Goal: Information Seeking & Learning: Check status

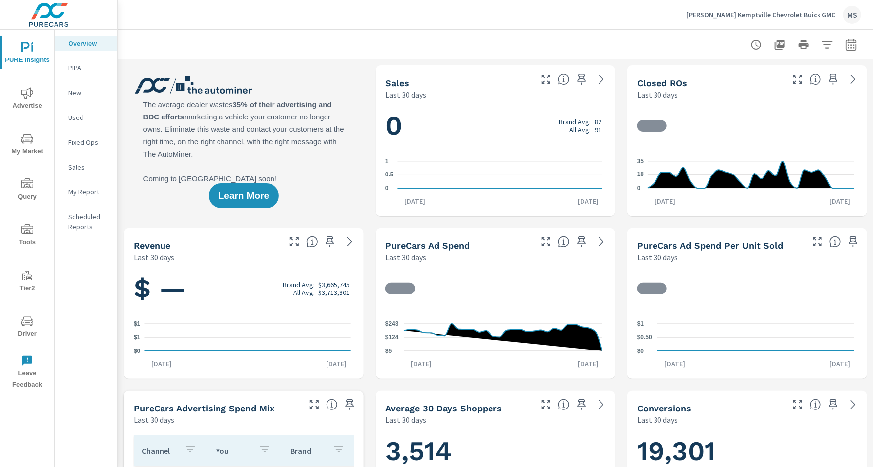
click at [29, 324] on icon "nav menu" at bounding box center [27, 320] width 12 height 9
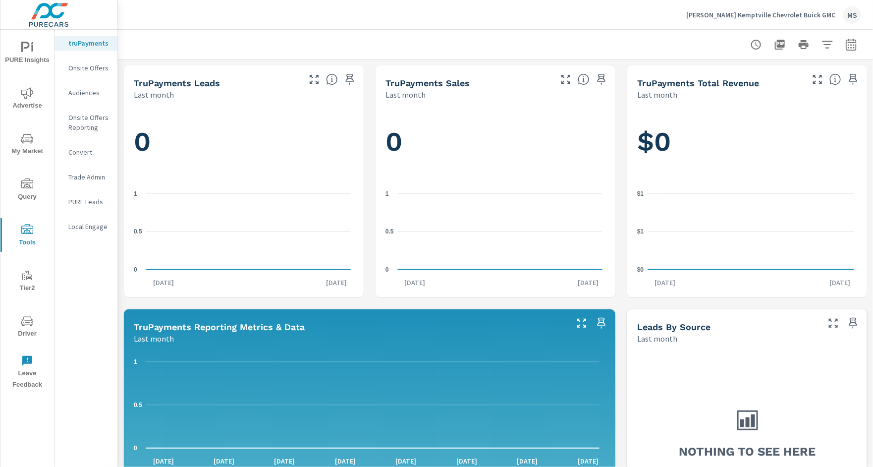
click at [28, 90] on icon "nav menu" at bounding box center [27, 93] width 12 height 12
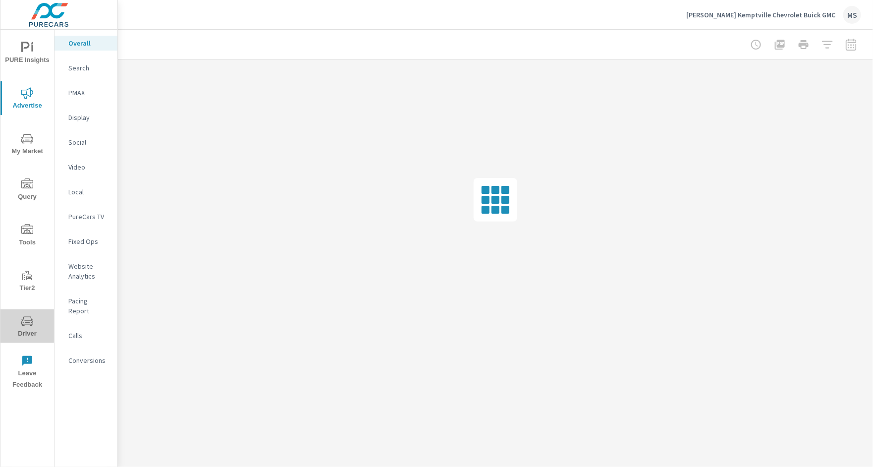
click at [33, 316] on icon "nav menu" at bounding box center [27, 321] width 12 height 12
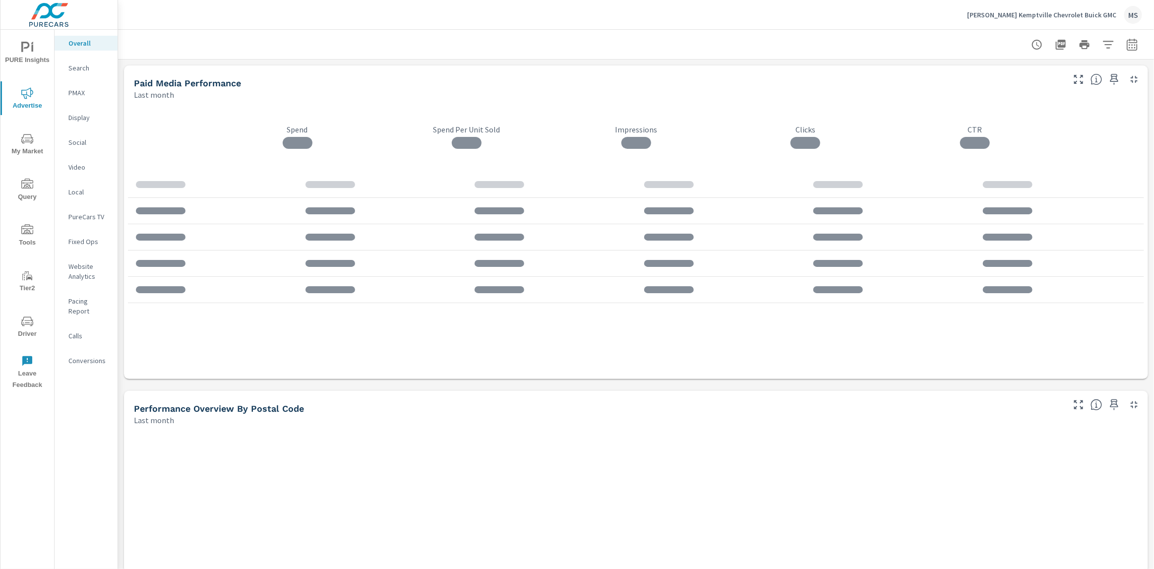
click at [87, 70] on p "Search" at bounding box center [88, 68] width 41 height 10
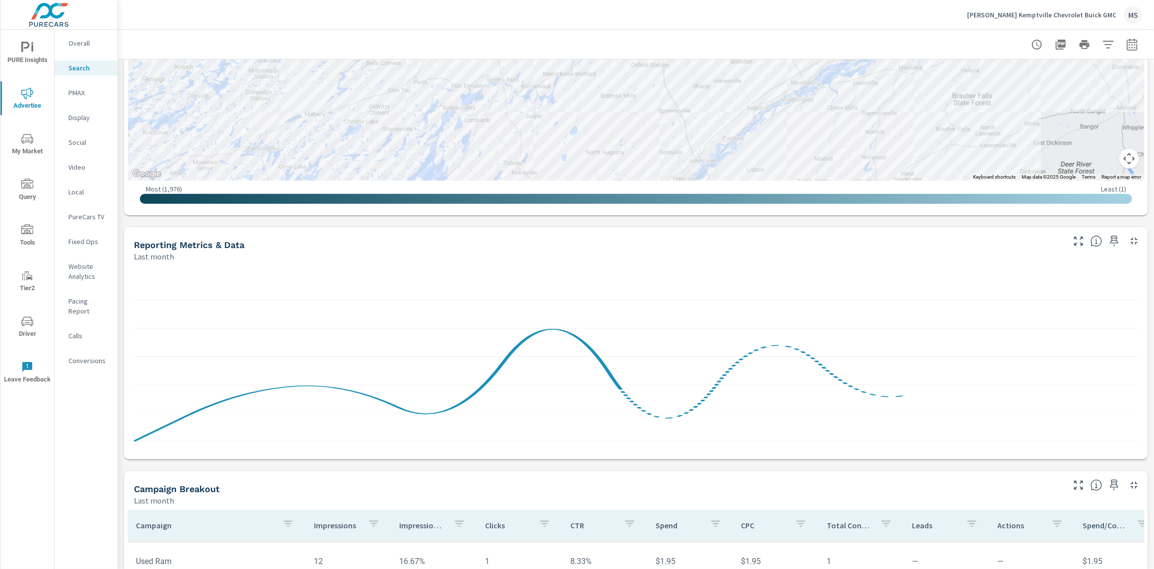
scroll to position [547, 0]
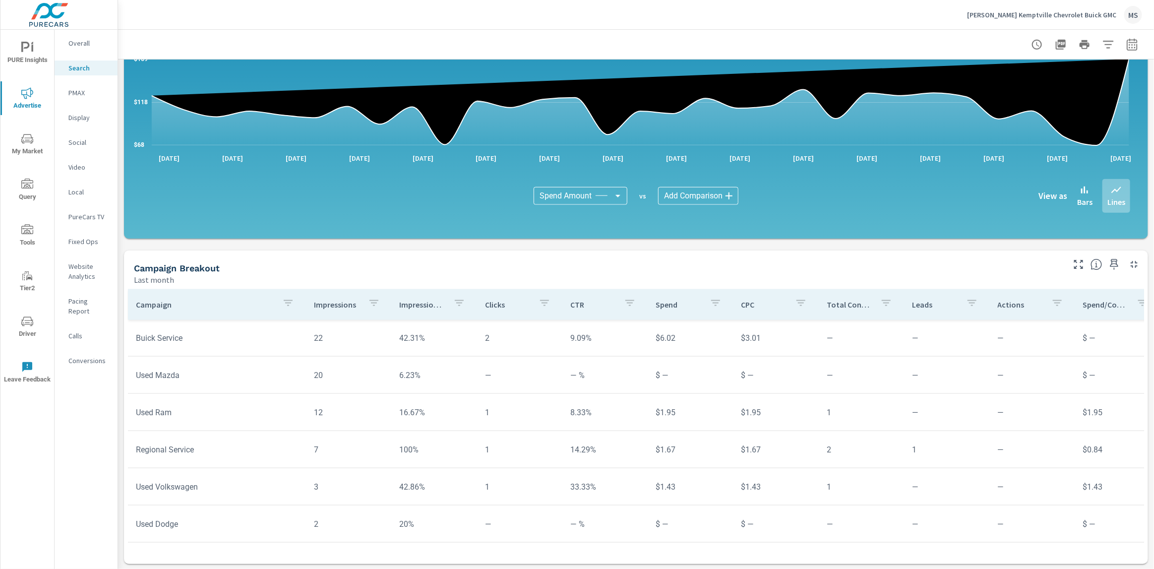
scroll to position [908, 0]
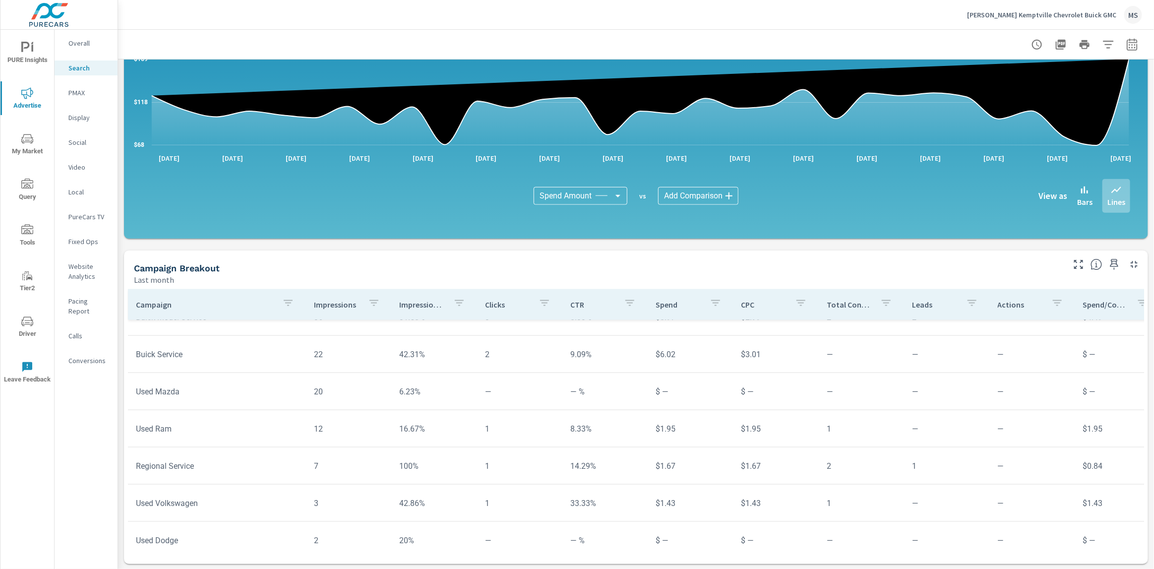
scroll to position [908, 0]
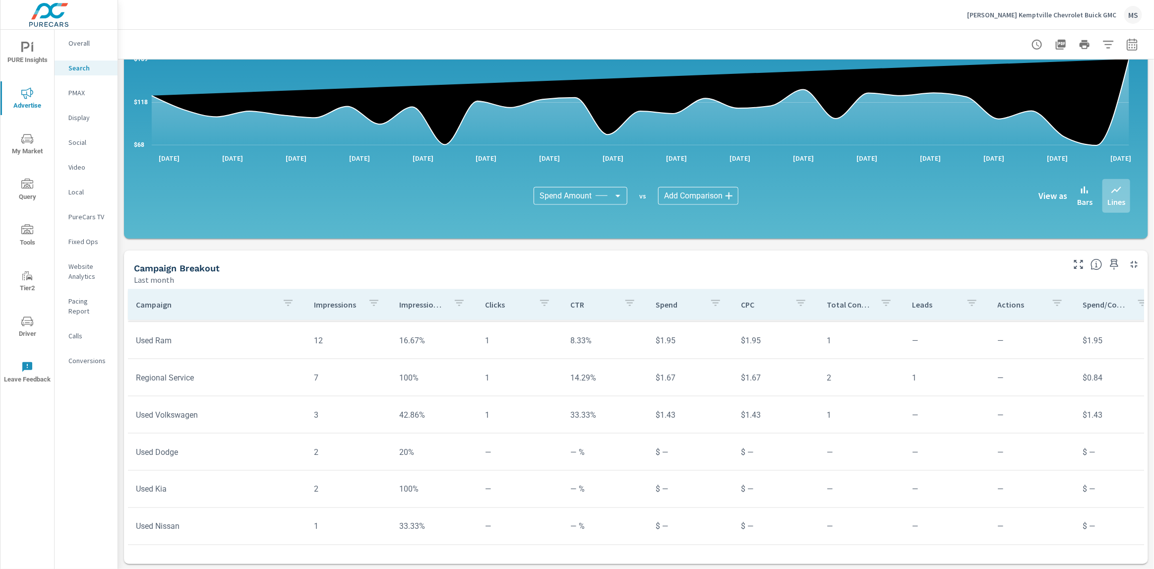
scroll to position [974, 0]
click at [24, 325] on icon "nav menu" at bounding box center [27, 321] width 12 height 12
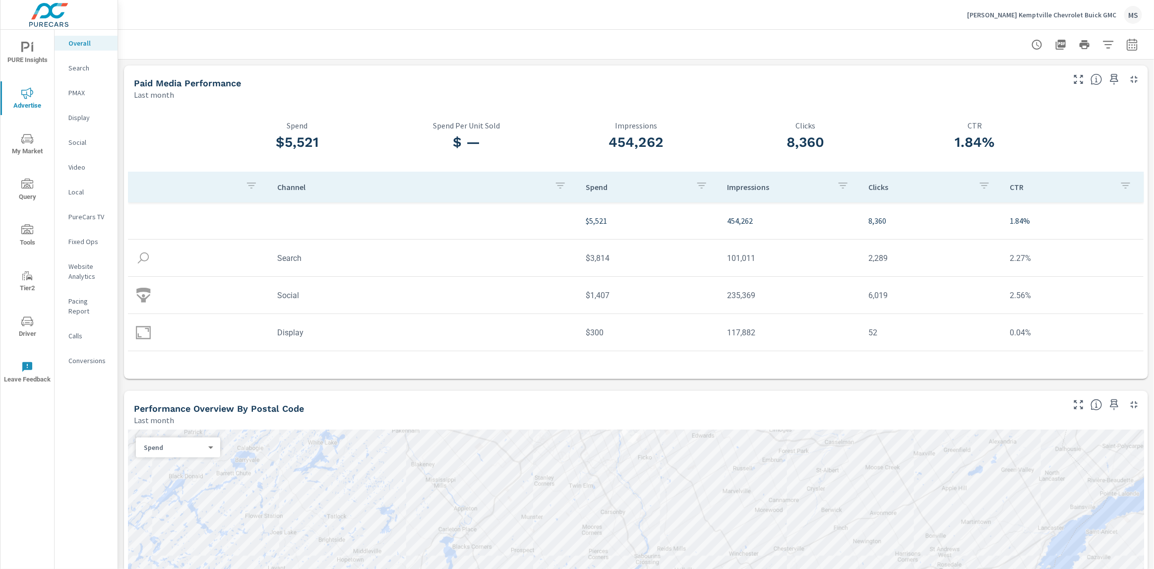
click at [1126, 39] on icon "button" at bounding box center [1132, 45] width 12 height 12
click at [1028, 87] on select "Custom [DATE] Last week Last 7 days Last 14 days Last 30 days Last 45 days Last…" at bounding box center [1043, 86] width 99 height 20
click at [994, 76] on select "Custom [DATE] Last week Last 7 days Last 14 days Last 30 days Last 45 days Last…" at bounding box center [1043, 86] width 99 height 20
select select "Last 7 days"
click at [1037, 113] on p "+ Add comparison" at bounding box center [1053, 112] width 127 height 12
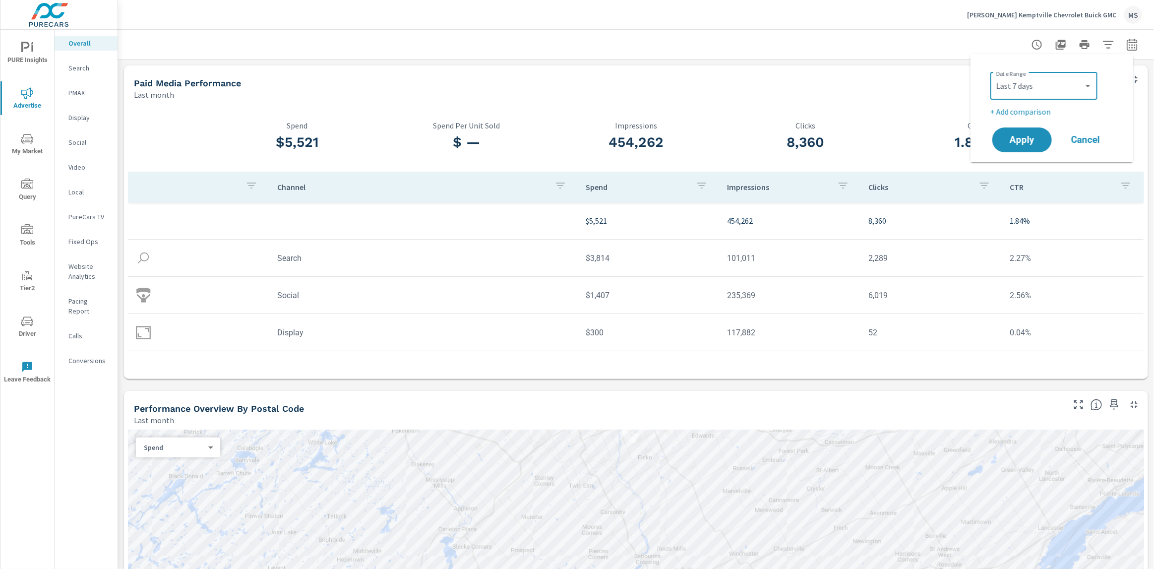
select select "Previous period"
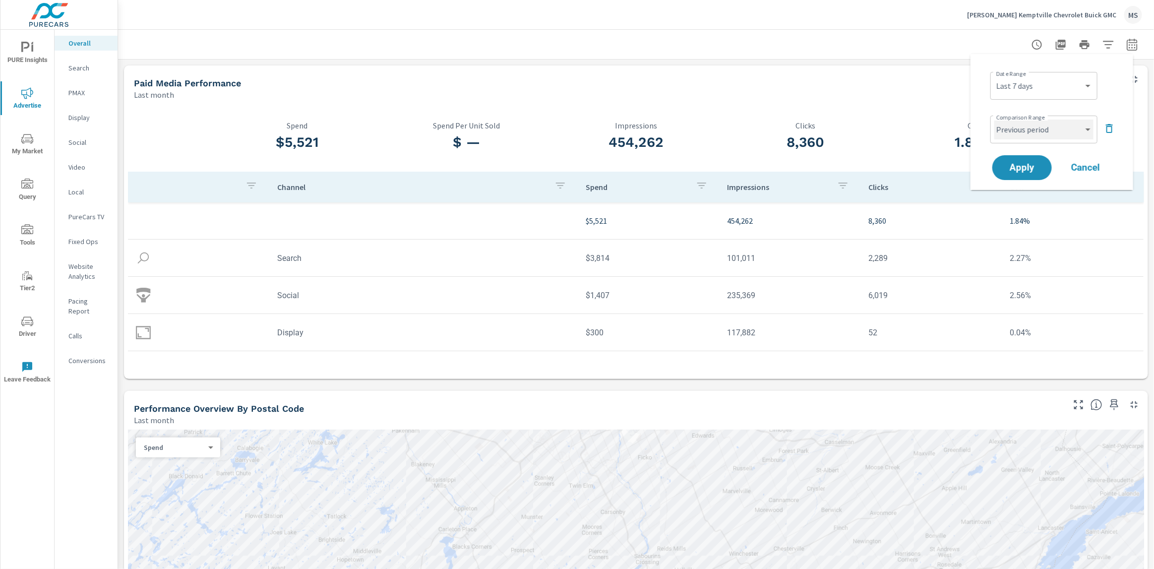
click at [1037, 131] on select "Custom Previous period Previous month Previous year" at bounding box center [1043, 129] width 99 height 20
click at [994, 119] on select "Custom Previous period Previous month Previous year" at bounding box center [1043, 129] width 99 height 20
click at [1025, 173] on button "Apply" at bounding box center [1021, 168] width 61 height 26
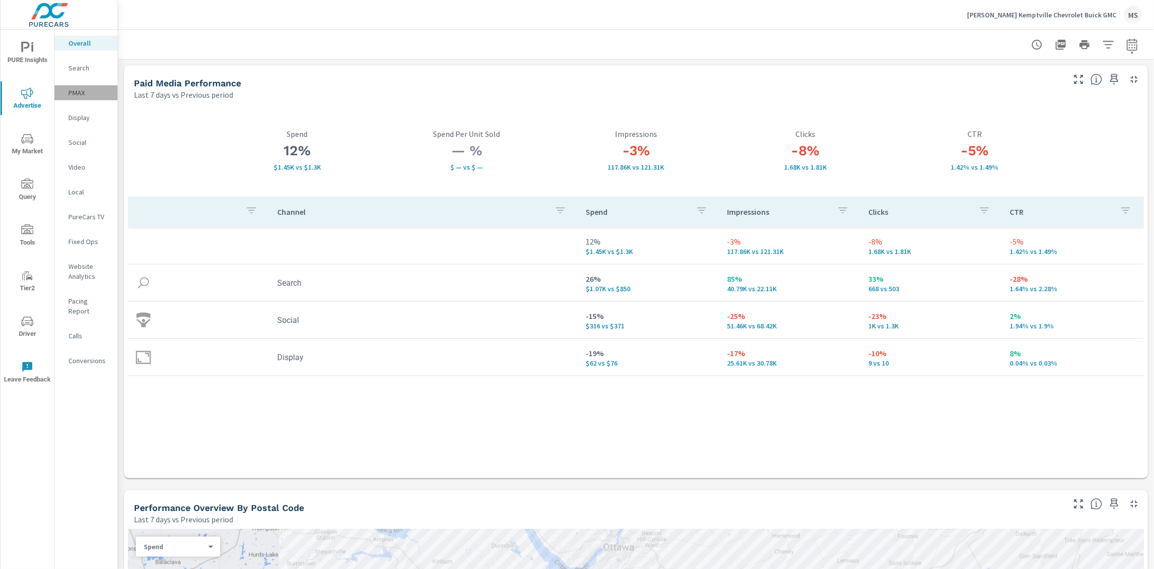
click at [84, 96] on p "PMAX" at bounding box center [88, 93] width 41 height 10
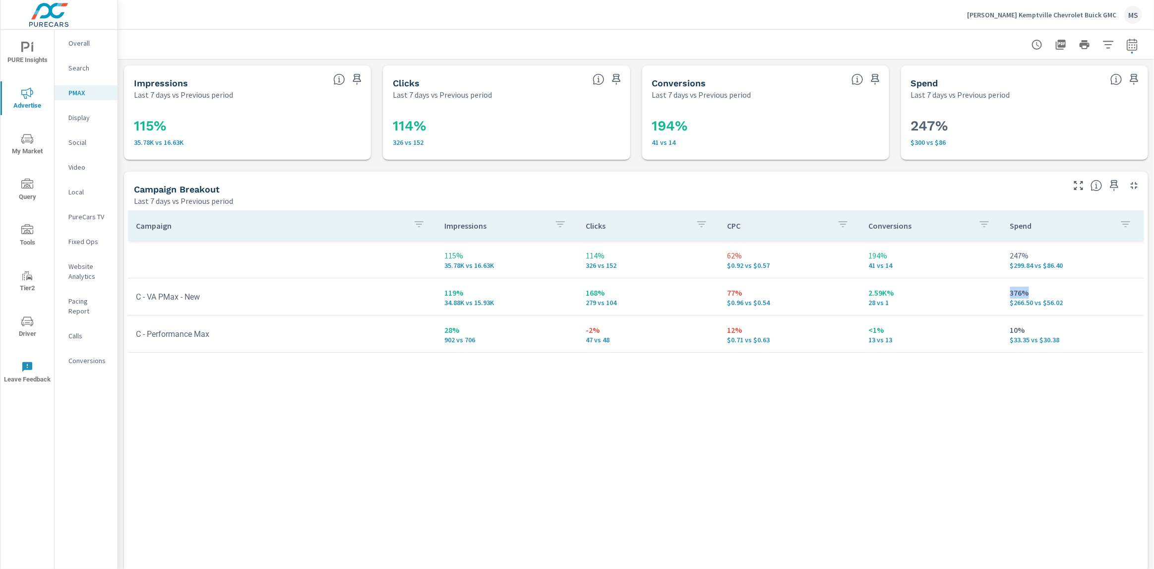
drag, startPoint x: 1021, startPoint y: 292, endPoint x: 1001, endPoint y: 293, distance: 20.3
click at [1002, 293] on td "376% $266.50 vs $56.02" at bounding box center [1072, 297] width 141 height 36
click at [1128, 45] on icon "button" at bounding box center [1131, 46] width 6 height 4
select select "Last 7 days"
select select "Previous period"
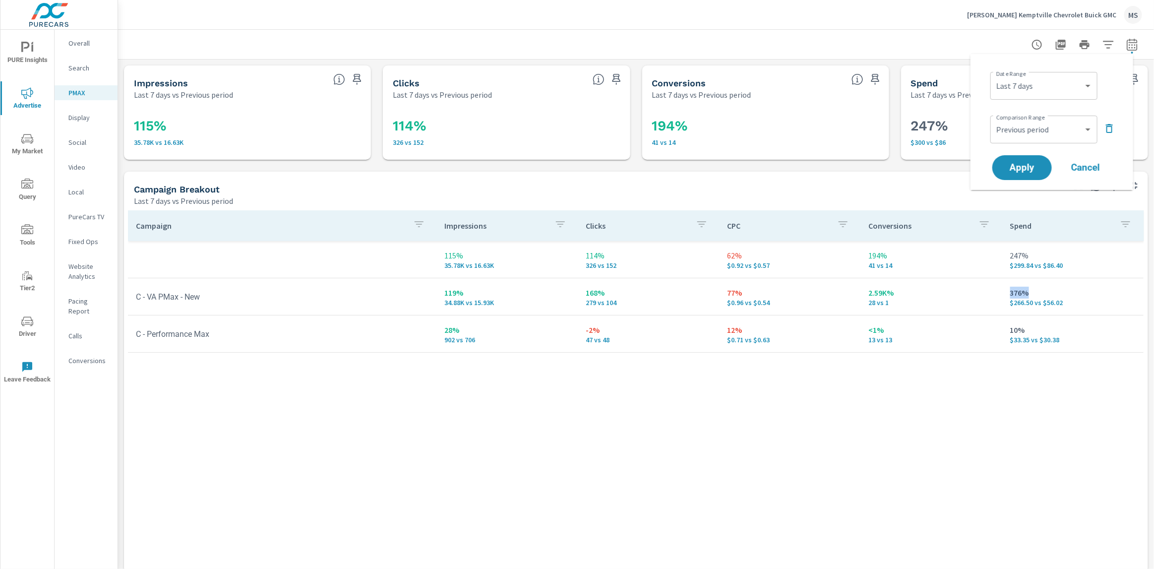
click at [1142, 19] on button "Myers Kemptville Chevrolet Buick GMC MS" at bounding box center [1054, 14] width 183 height 29
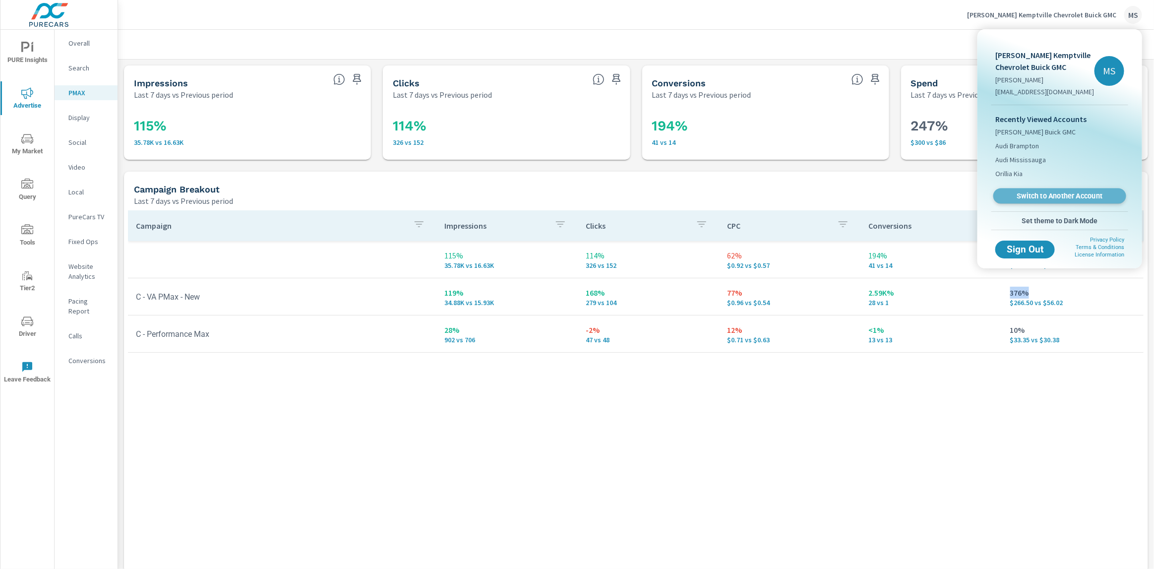
click at [1021, 194] on span "Switch to Another Account" at bounding box center [1058, 195] width 121 height 9
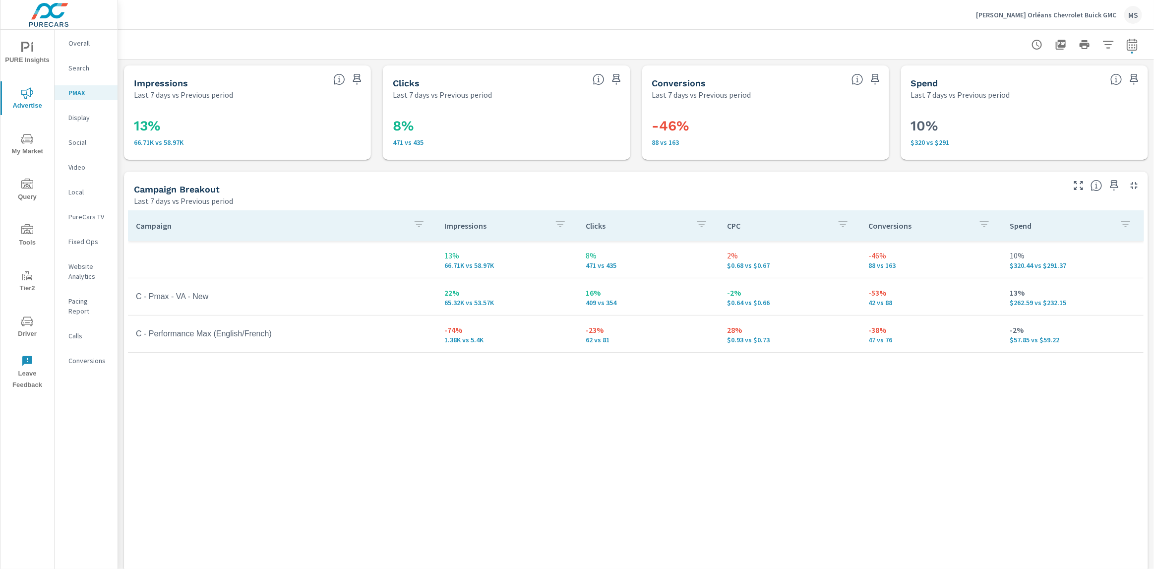
click at [1126, 46] on icon "button" at bounding box center [1132, 45] width 12 height 12
select select "Last 7 days"
select select "Previous period"
click at [1018, 89] on select "Custom Yesterday Last week Last 7 days Last 14 days Last 30 days Last 45 days L…" at bounding box center [1043, 86] width 99 height 20
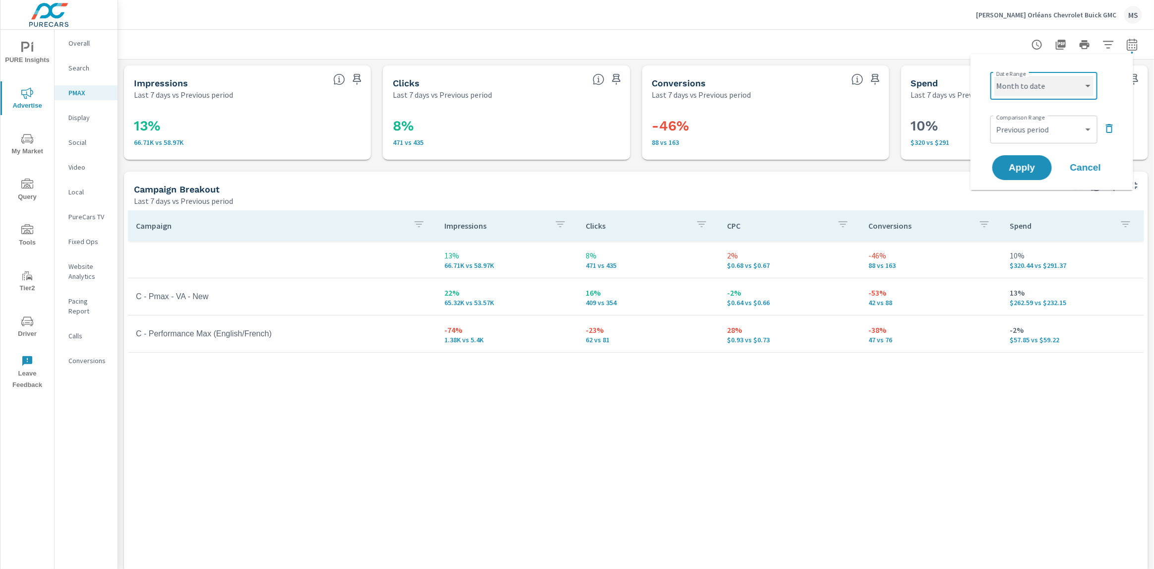
click at [994, 76] on select "Custom Yesterday Last week Last 7 days Last 14 days Last 30 days Last 45 days L…" at bounding box center [1043, 86] width 99 height 20
select select "Month to date"
click at [1015, 123] on select "Custom Previous period Previous month Previous year" at bounding box center [1043, 129] width 99 height 20
click at [994, 119] on select "Custom Previous period Previous month Previous year" at bounding box center [1043, 129] width 99 height 20
select select "Previous month"
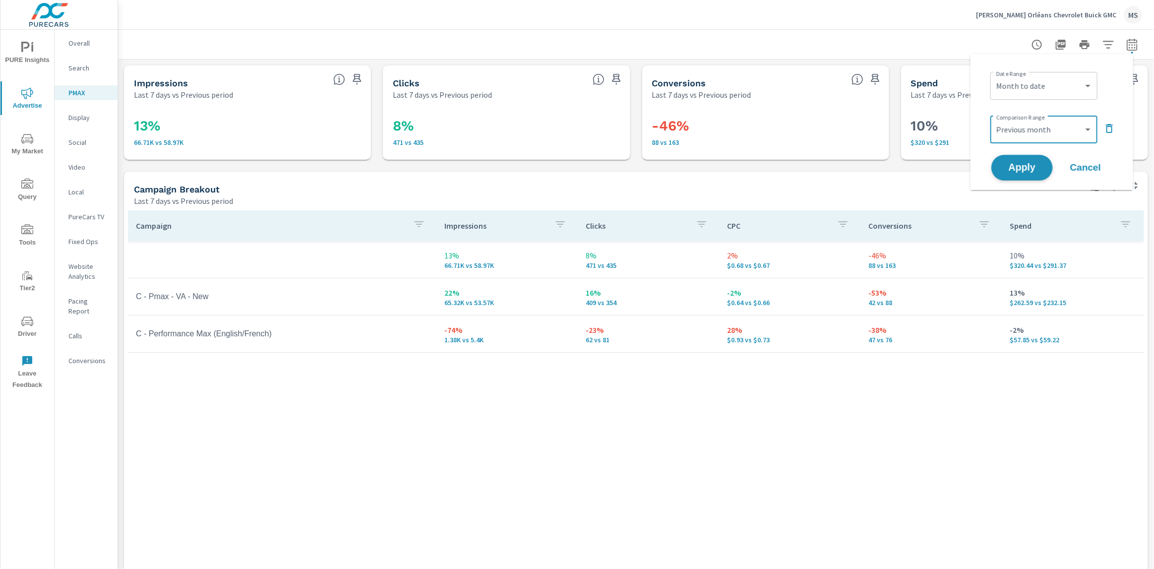
click at [1023, 165] on span "Apply" at bounding box center [1021, 167] width 41 height 9
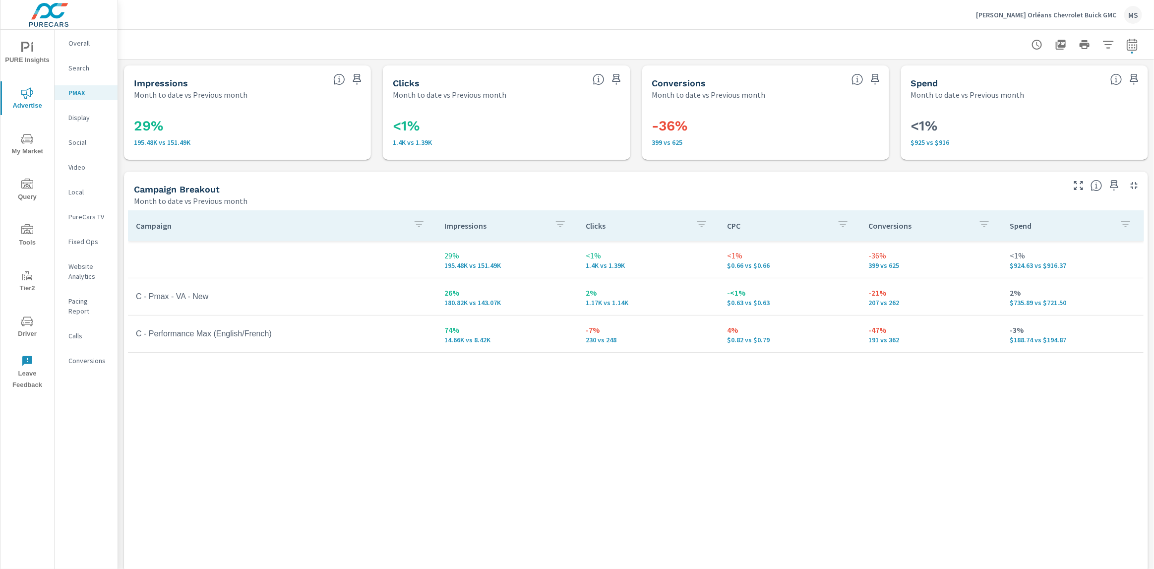
click at [83, 46] on p "Overall" at bounding box center [88, 43] width 41 height 10
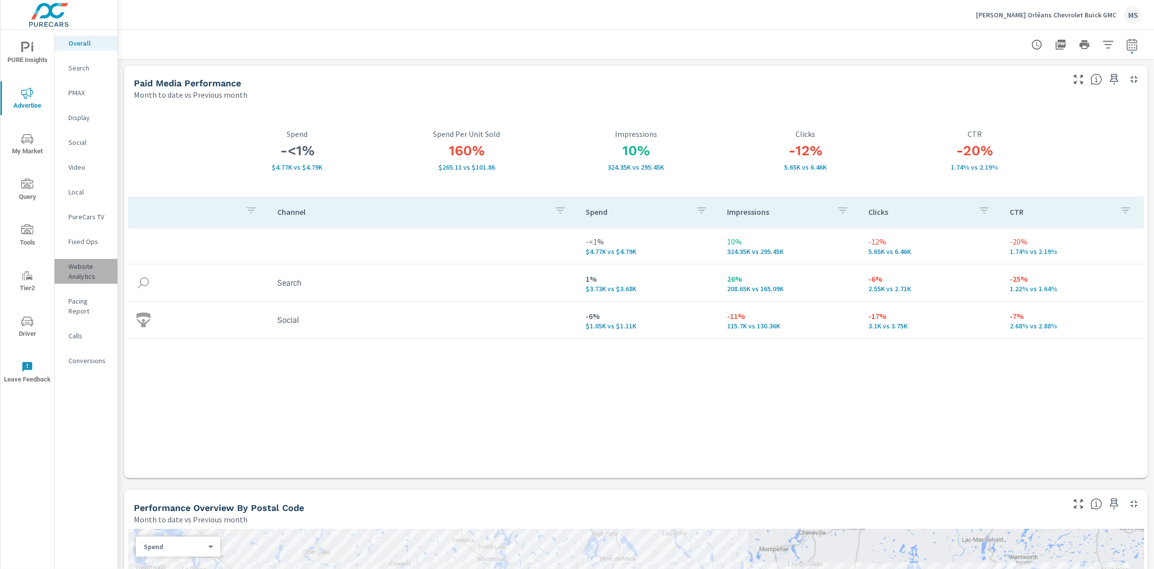
click at [88, 276] on p "Website Analytics" at bounding box center [88, 271] width 41 height 20
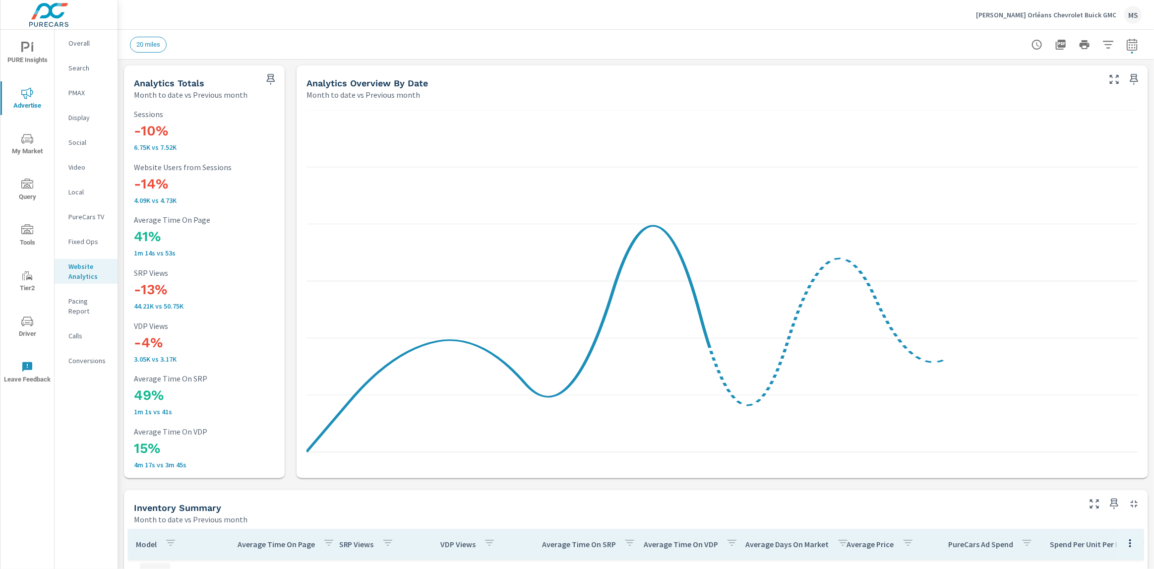
click at [83, 91] on p "PMAX" at bounding box center [88, 93] width 41 height 10
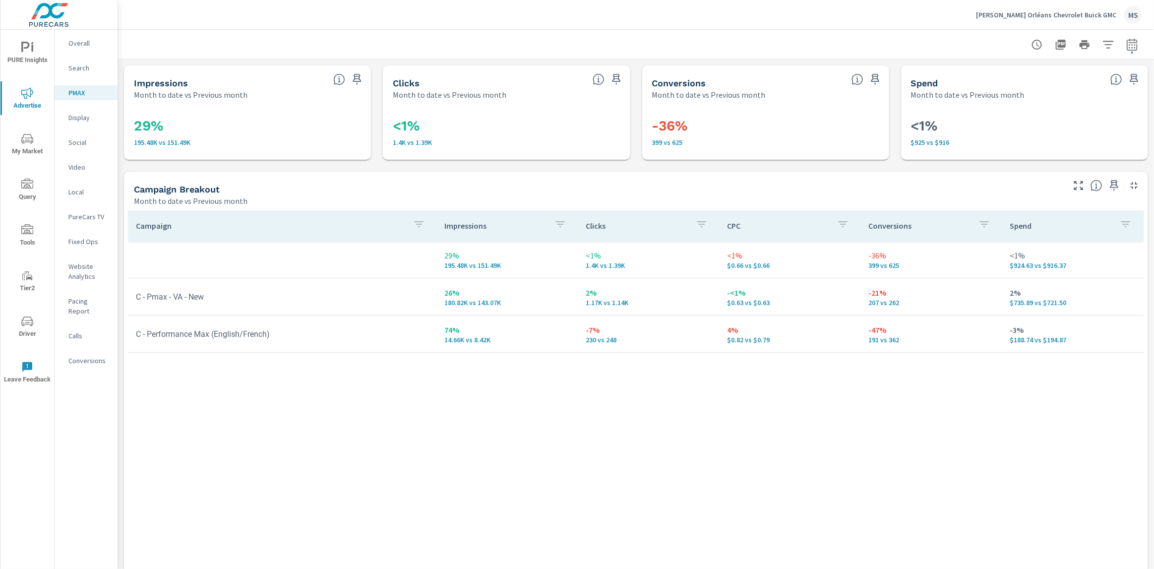
click at [83, 141] on p "Social" at bounding box center [88, 142] width 41 height 10
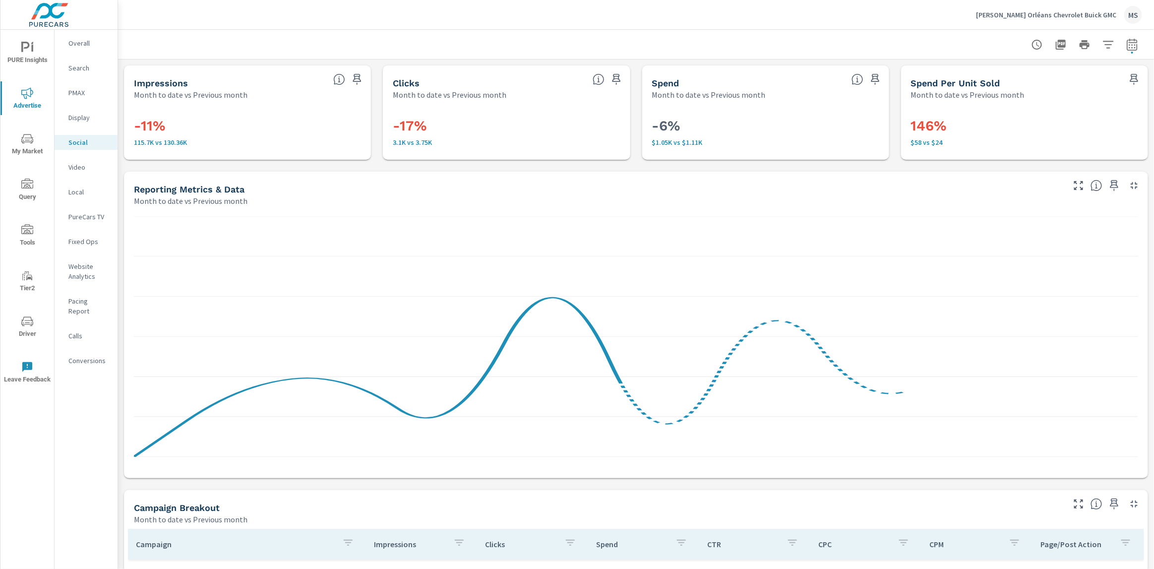
scroll to position [303, 0]
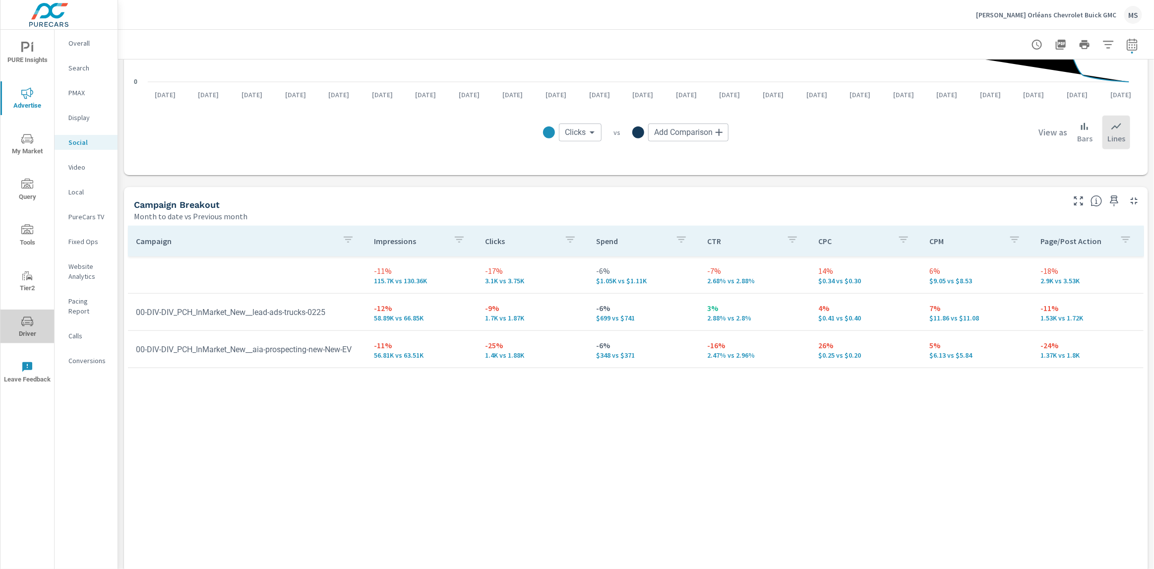
click at [21, 323] on icon "nav menu" at bounding box center [27, 320] width 12 height 9
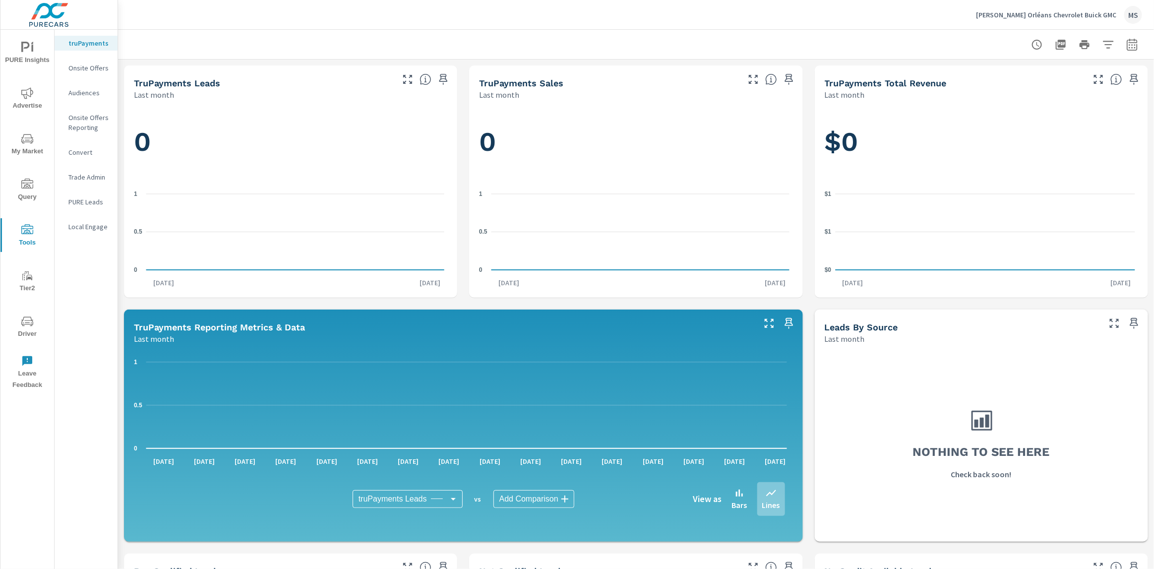
click at [82, 203] on p "PURE Leads" at bounding box center [88, 202] width 41 height 10
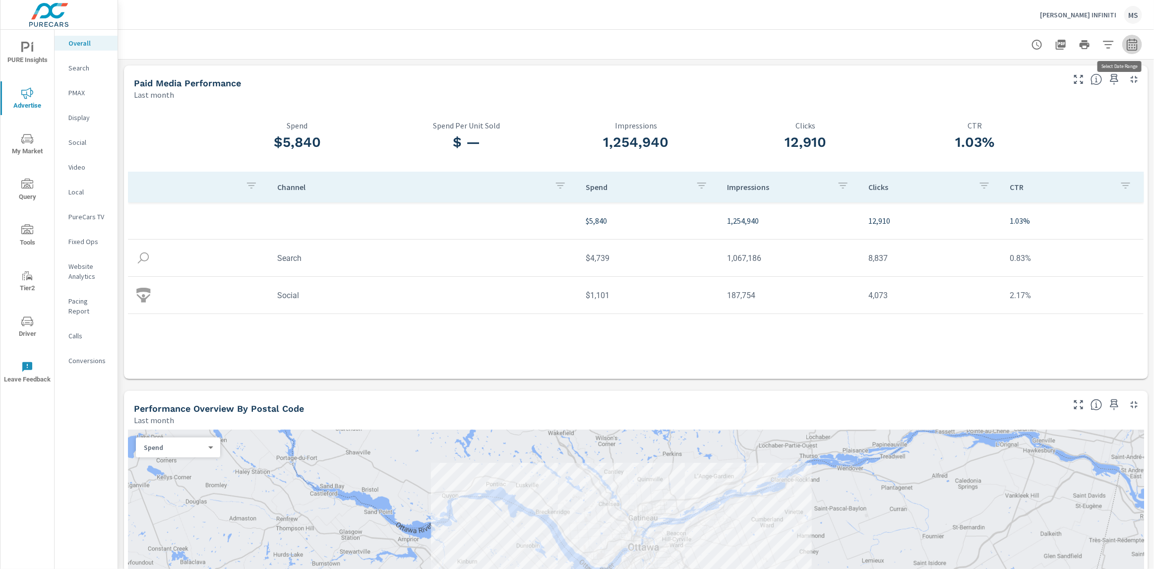
click at [1126, 39] on icon "button" at bounding box center [1131, 44] width 10 height 12
click at [1024, 86] on select "Custom Yesterday Last week Last 7 days Last 14 days Last 30 days Last 45 days L…" at bounding box center [1043, 86] width 99 height 20
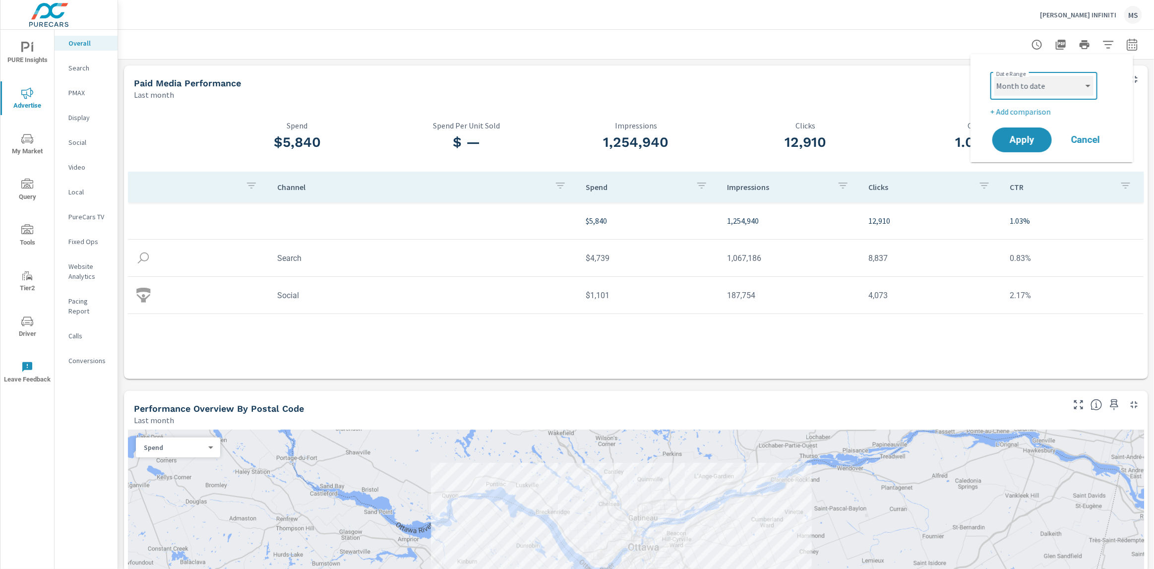
click at [994, 76] on select "Custom Yesterday Last week Last 7 days Last 14 days Last 30 days Last 45 days L…" at bounding box center [1043, 86] width 99 height 20
select select "Month to date"
click at [1018, 113] on p "+ Add comparison" at bounding box center [1053, 112] width 127 height 12
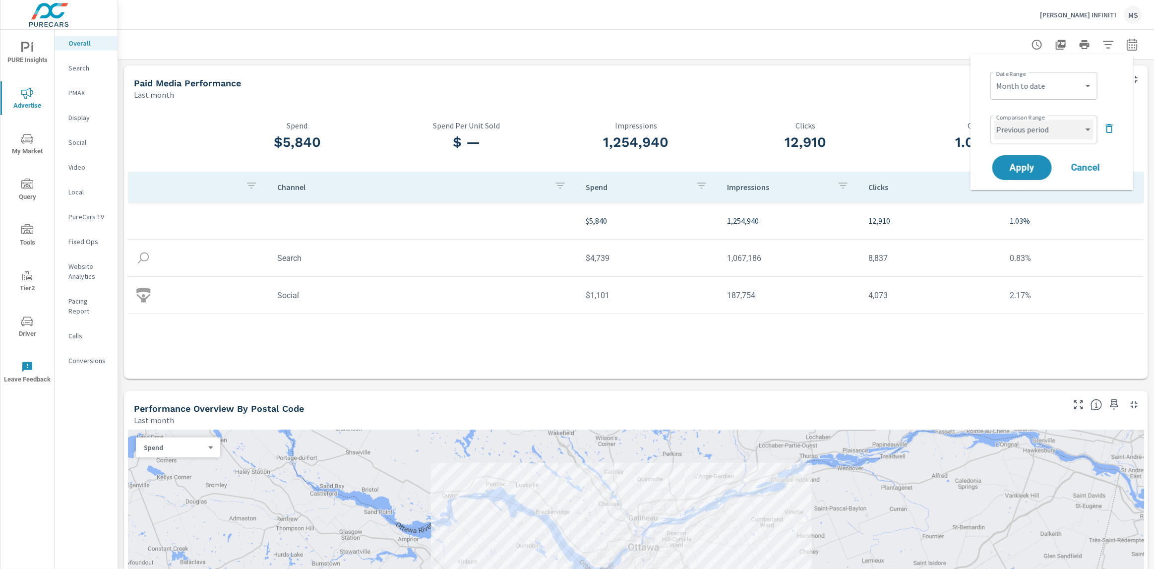
click at [1022, 128] on select "Custom Previous period Previous month Previous year" at bounding box center [1043, 129] width 99 height 20
click at [994, 119] on select "Custom Previous period Previous month Previous year" at bounding box center [1043, 129] width 99 height 20
select select "Previous month"
click at [1023, 173] on button "Apply" at bounding box center [1021, 168] width 61 height 26
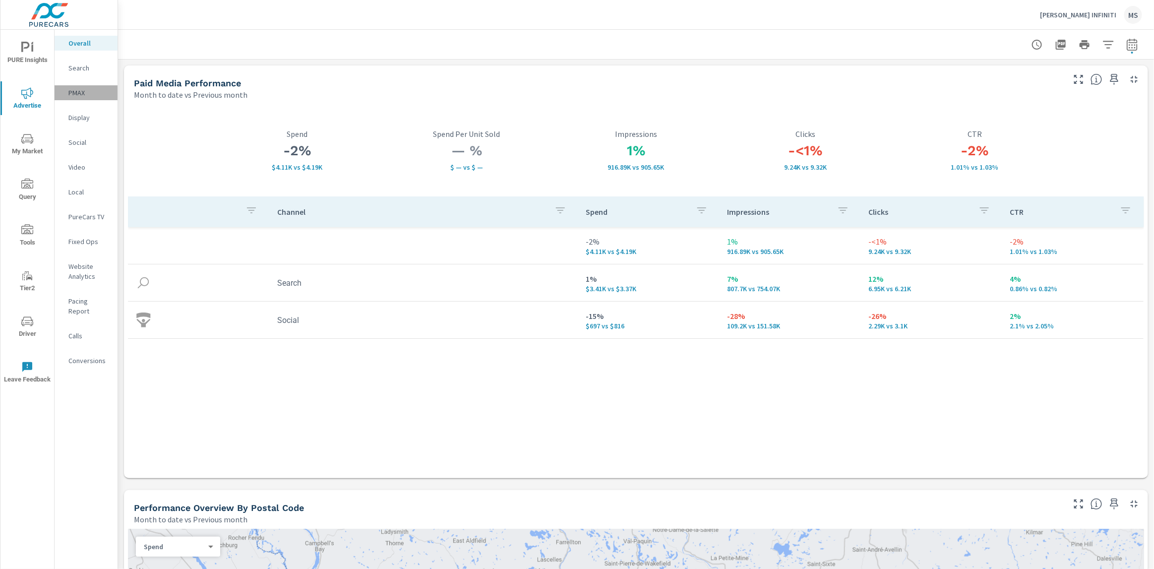
click at [87, 91] on p "PMAX" at bounding box center [88, 93] width 41 height 10
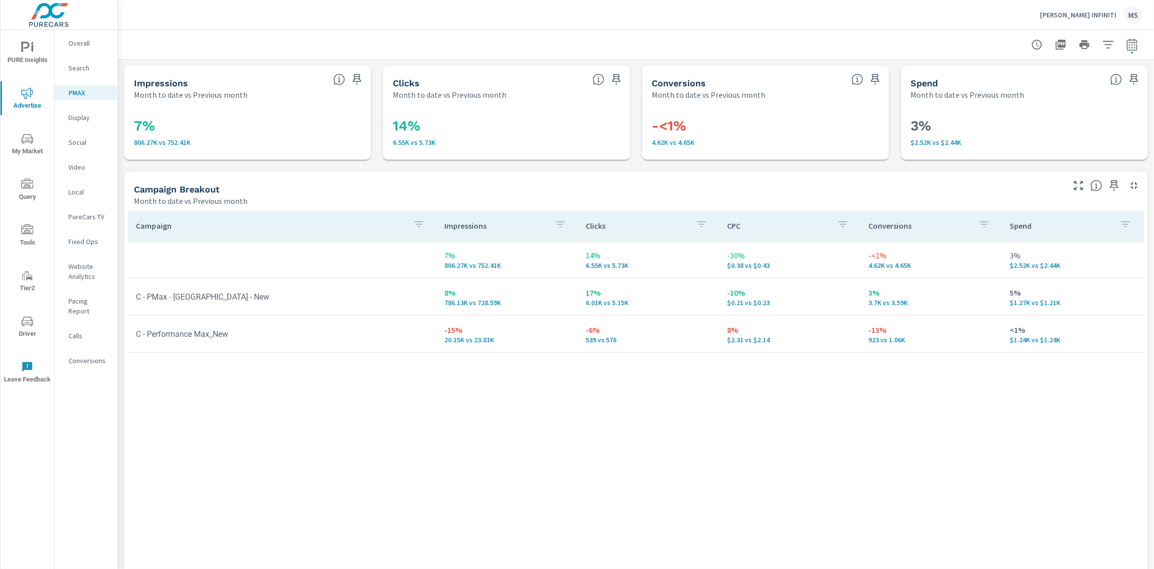
click at [78, 75] on nav "Overall Search PMAX Display Social Video Local PureCars TV Fixed Ops Website An…" at bounding box center [86, 206] width 63 height 352
click at [79, 71] on p "Search" at bounding box center [88, 68] width 41 height 10
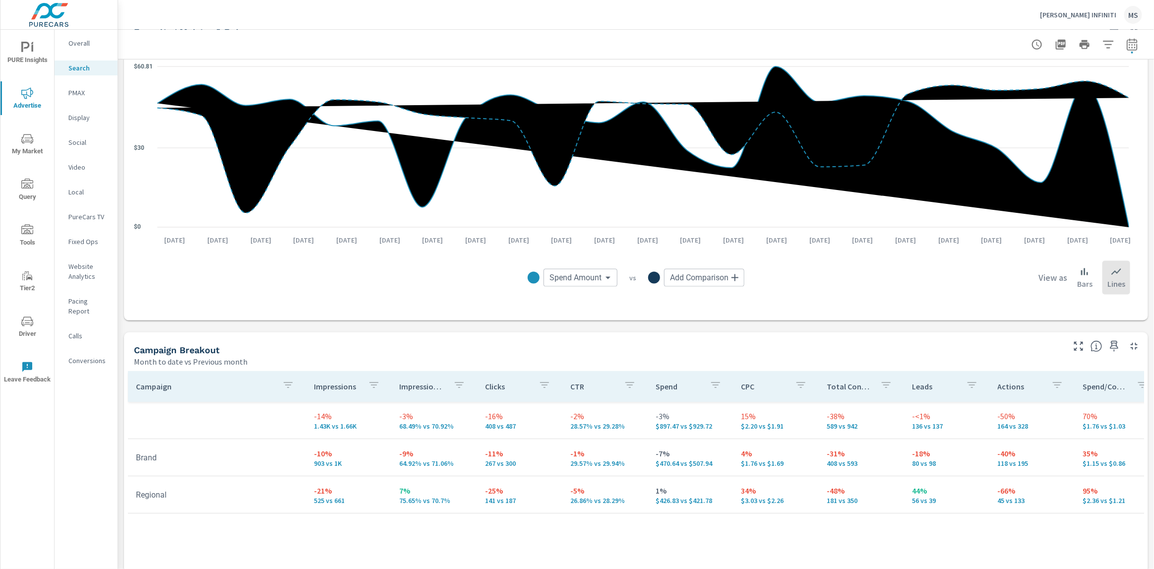
scroll to position [696, 0]
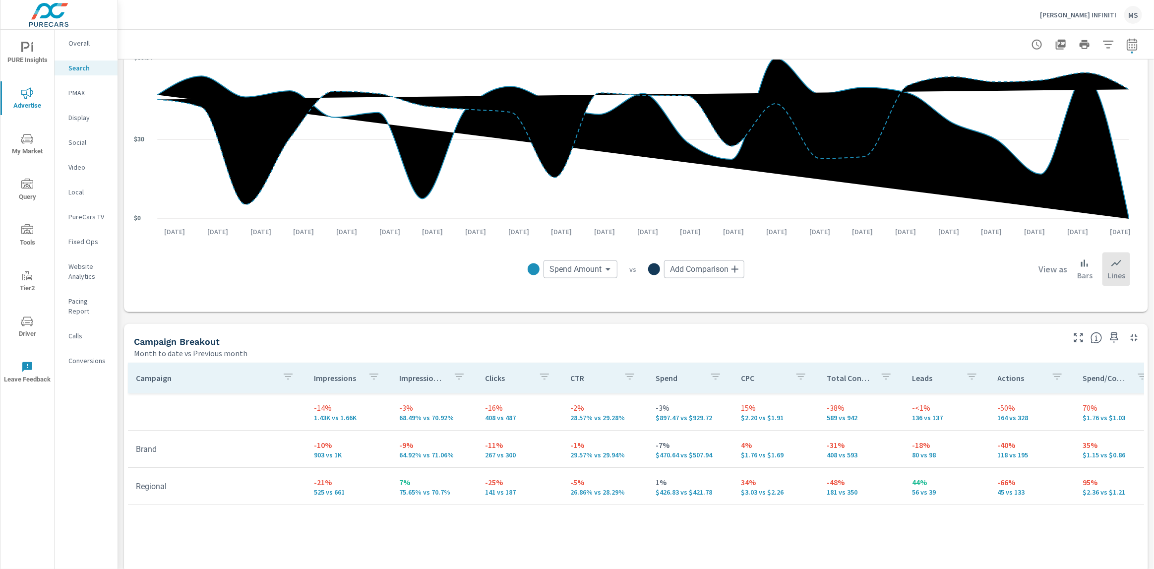
click at [79, 146] on p "Social" at bounding box center [88, 142] width 41 height 10
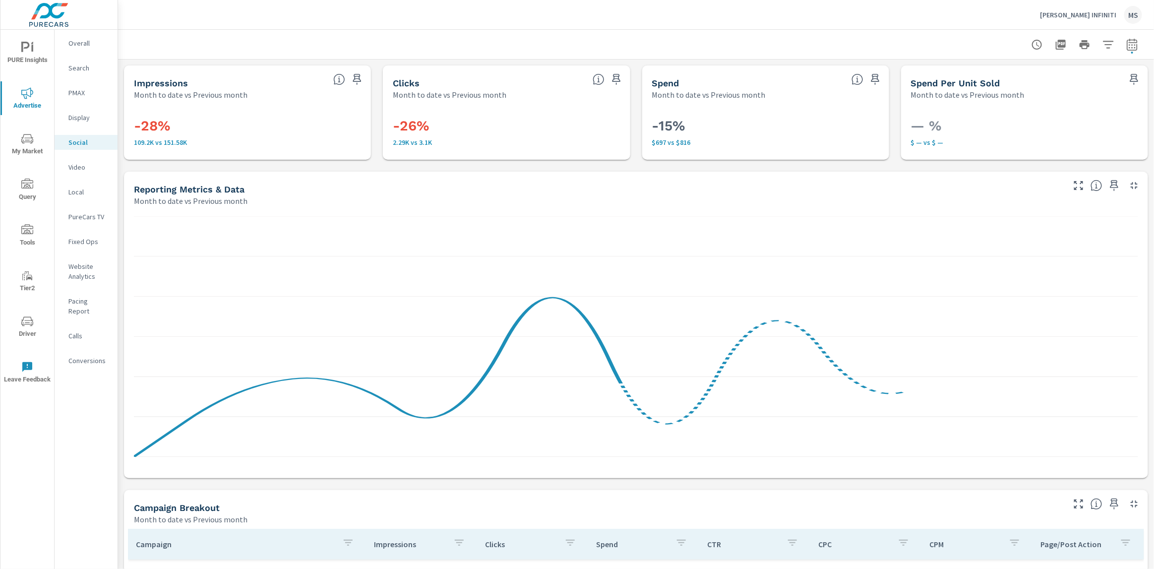
scroll to position [303, 0]
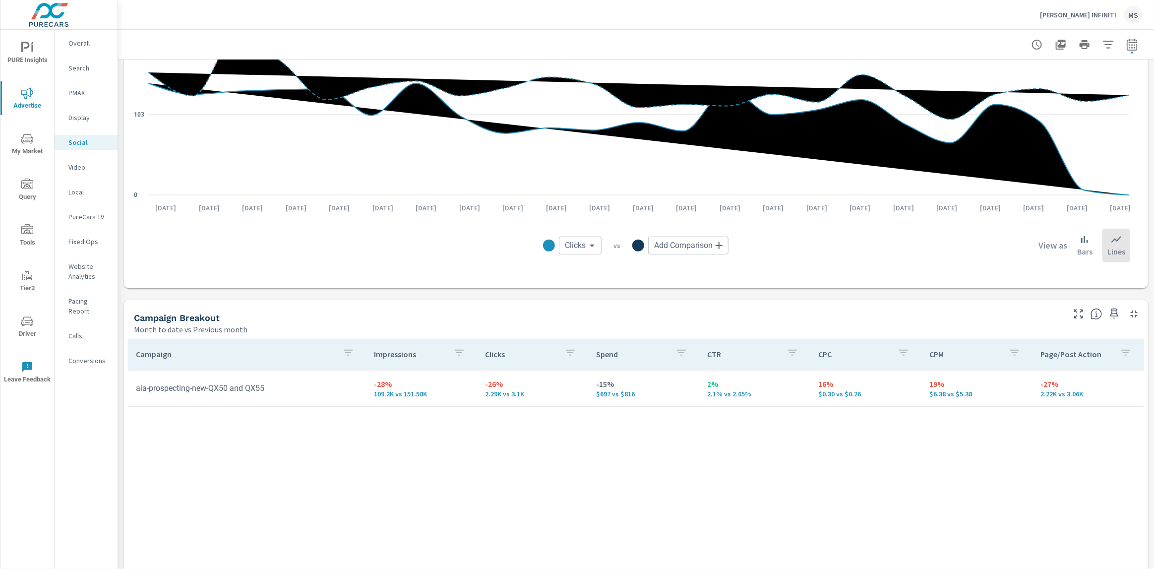
scroll to position [198, 0]
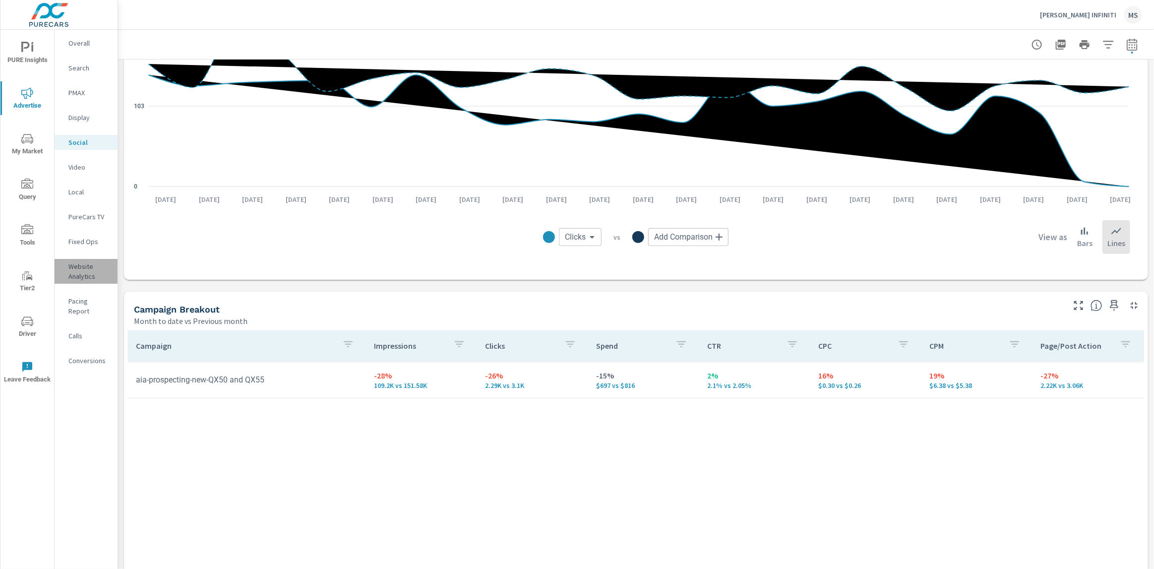
click at [84, 281] on p "Website Analytics" at bounding box center [88, 271] width 41 height 20
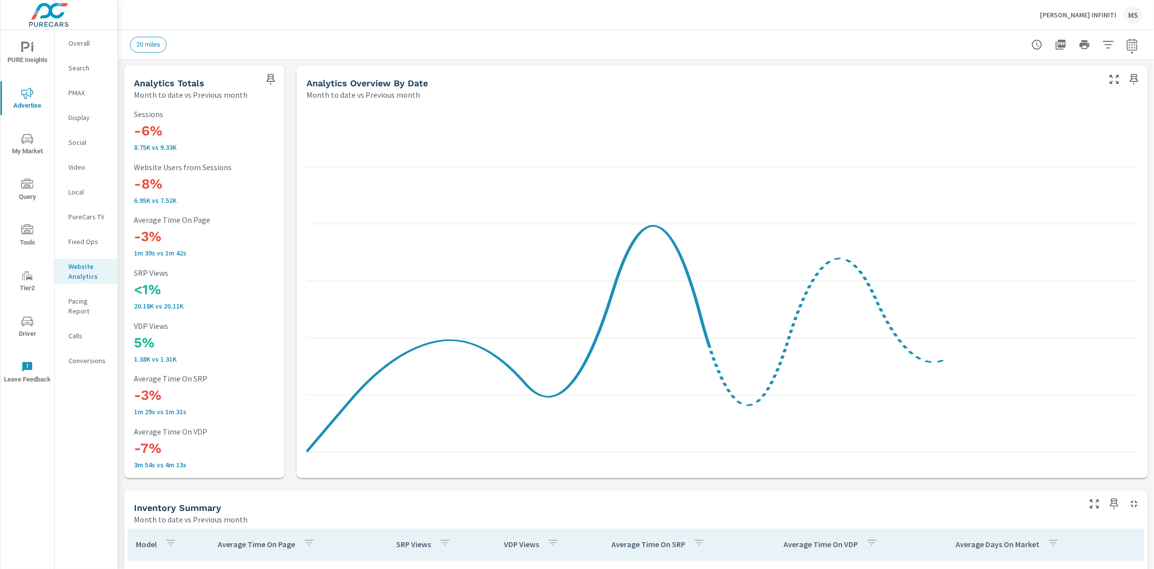
scroll to position [149, 0]
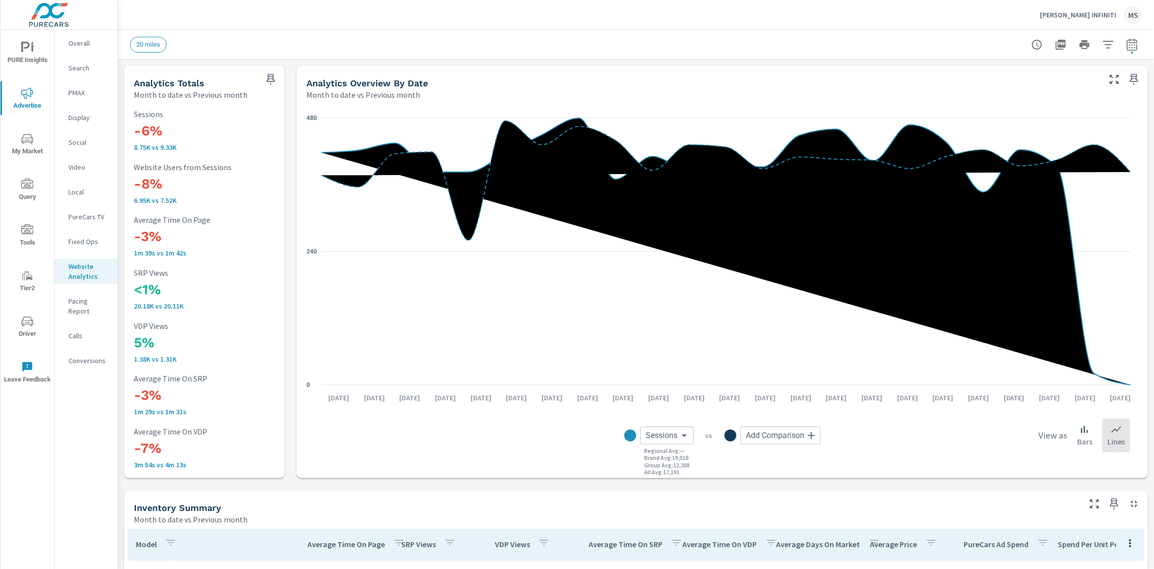
click at [26, 226] on icon "nav menu" at bounding box center [27, 230] width 12 height 12
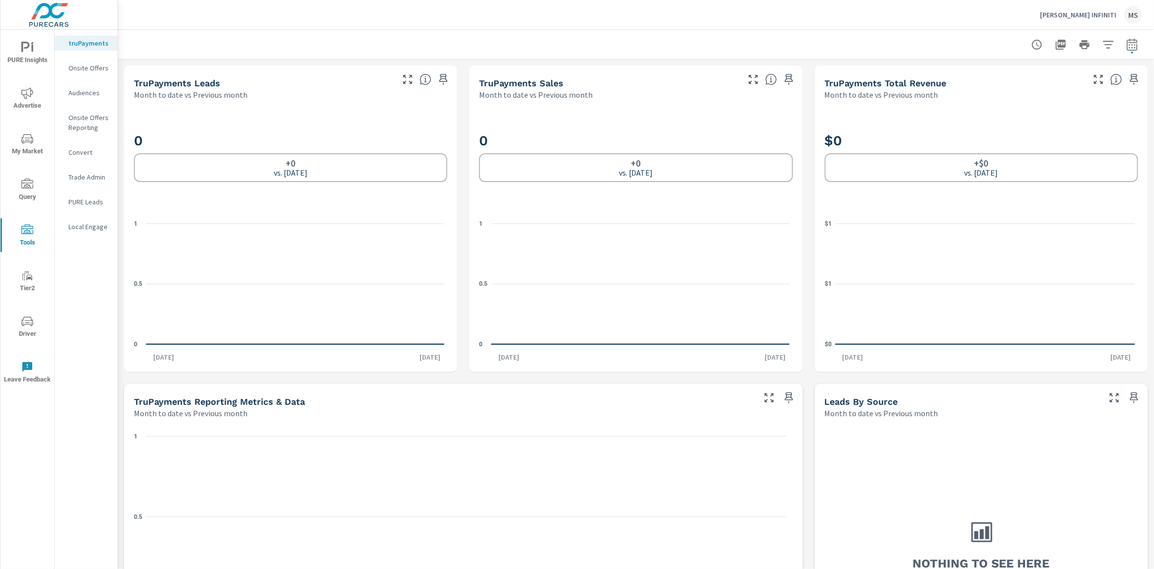
click at [30, 326] on icon "nav menu" at bounding box center [27, 321] width 12 height 12
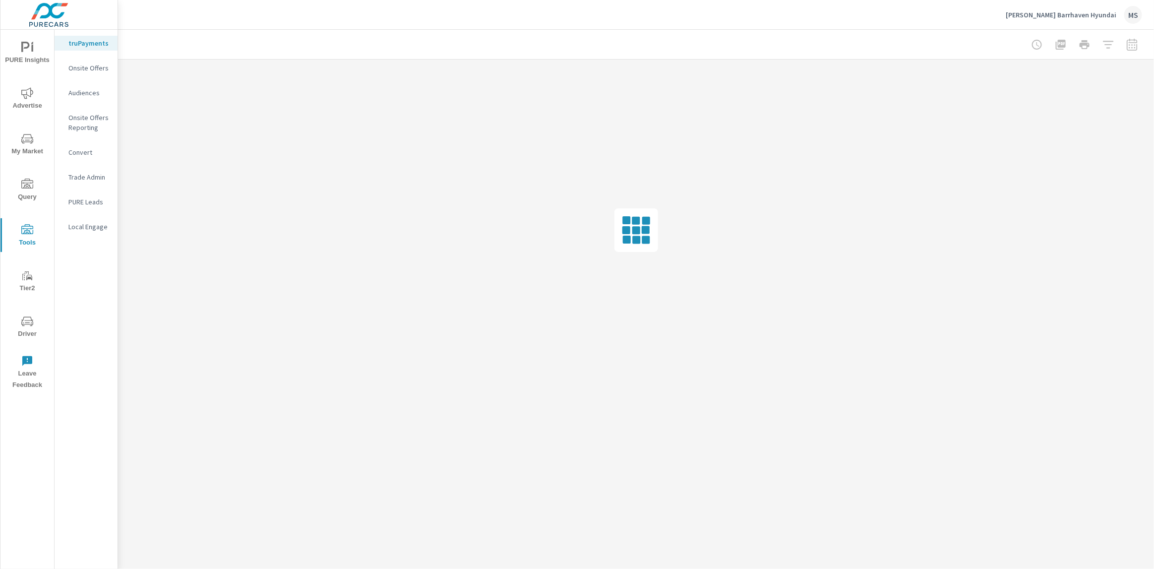
click at [27, 95] on icon "nav menu" at bounding box center [27, 92] width 12 height 11
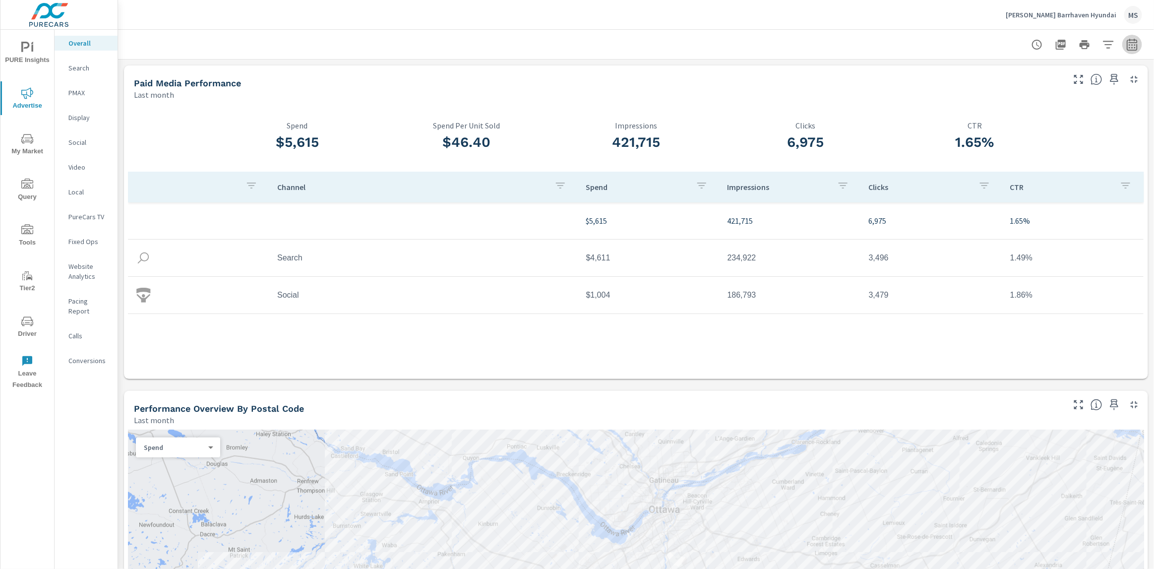
click at [1127, 47] on icon "button" at bounding box center [1131, 44] width 10 height 12
click at [1025, 89] on select "Custom Yesterday Last week Last 7 days Last 14 days Last 30 days Last 45 days L…" at bounding box center [1043, 86] width 99 height 20
click at [994, 76] on select "Custom Yesterday Last week Last 7 days Last 14 days Last 30 days Last 45 days L…" at bounding box center [1043, 86] width 99 height 20
select select "Month to date"
click at [1028, 112] on p "+ Add comparison" at bounding box center [1053, 112] width 127 height 12
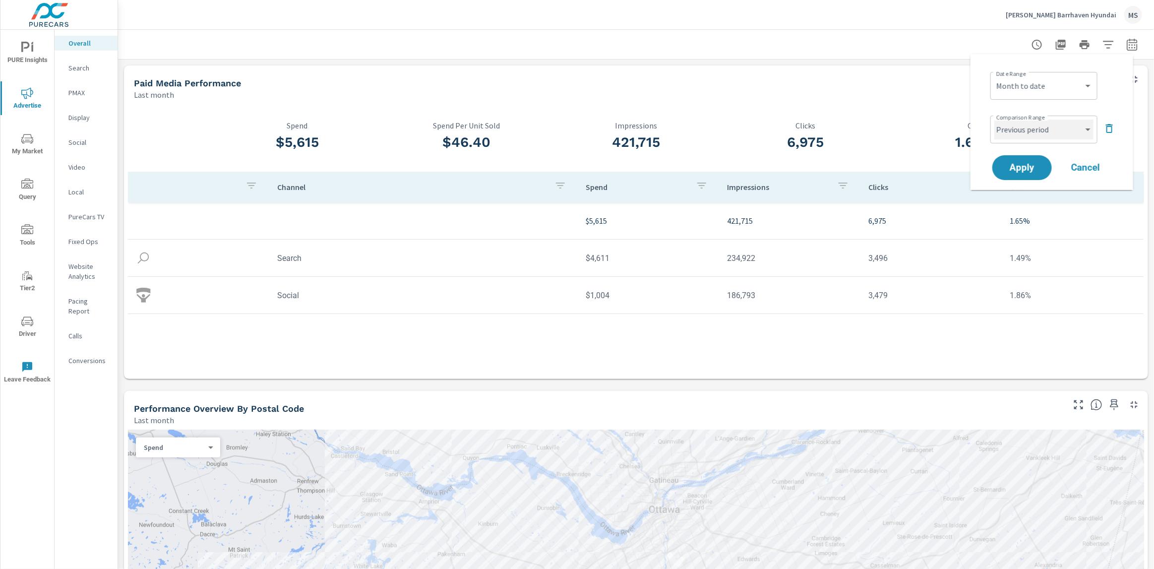
click at [1029, 129] on select "Custom Previous period Previous month Previous year" at bounding box center [1043, 129] width 99 height 20
click at [994, 119] on select "Custom Previous period Previous month Previous year" at bounding box center [1043, 129] width 99 height 20
select select "Previous month"
click at [1025, 170] on span "Apply" at bounding box center [1021, 167] width 41 height 9
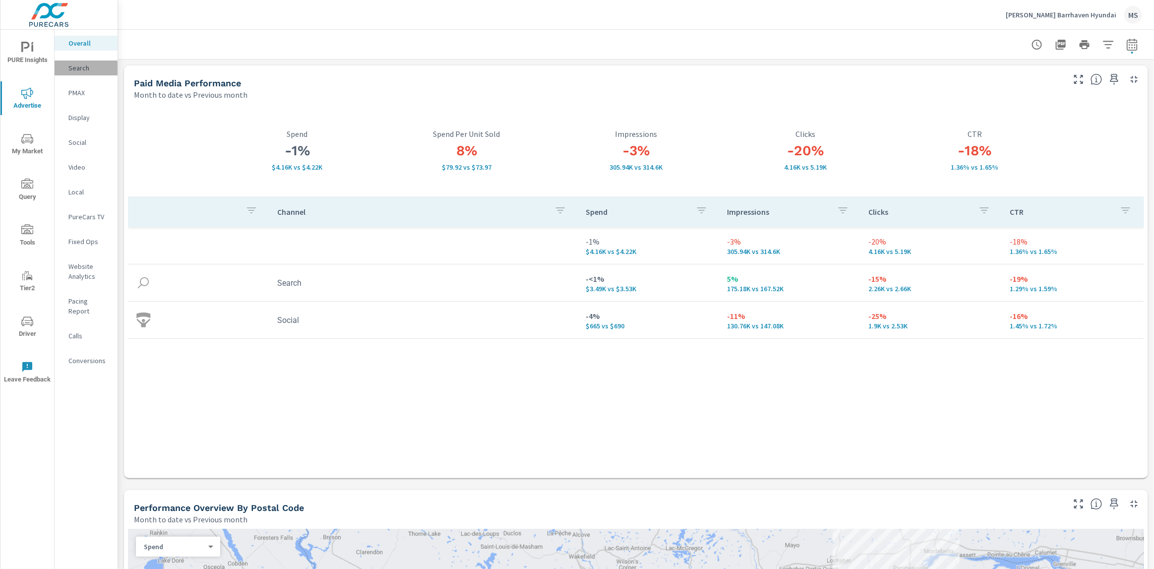
click at [88, 70] on p "Search" at bounding box center [88, 68] width 41 height 10
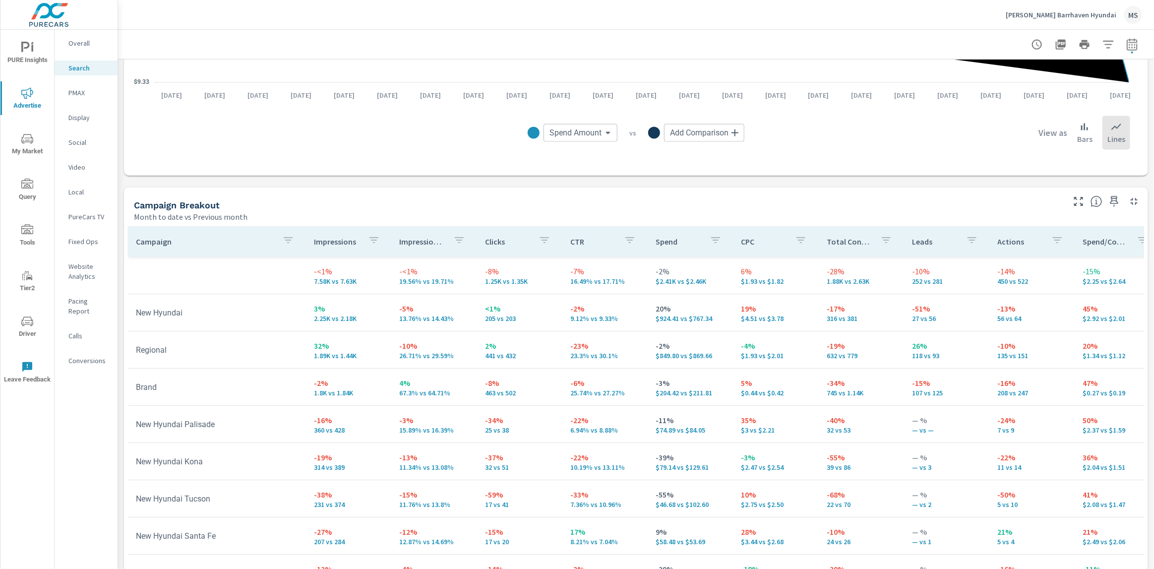
scroll to position [869, 0]
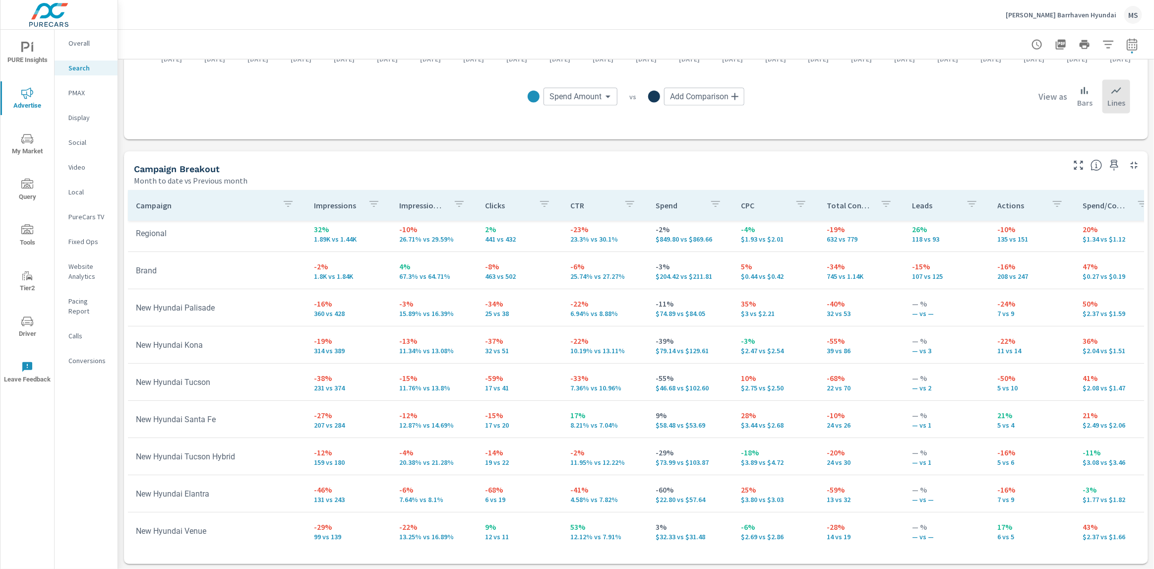
scroll to position [97, 0]
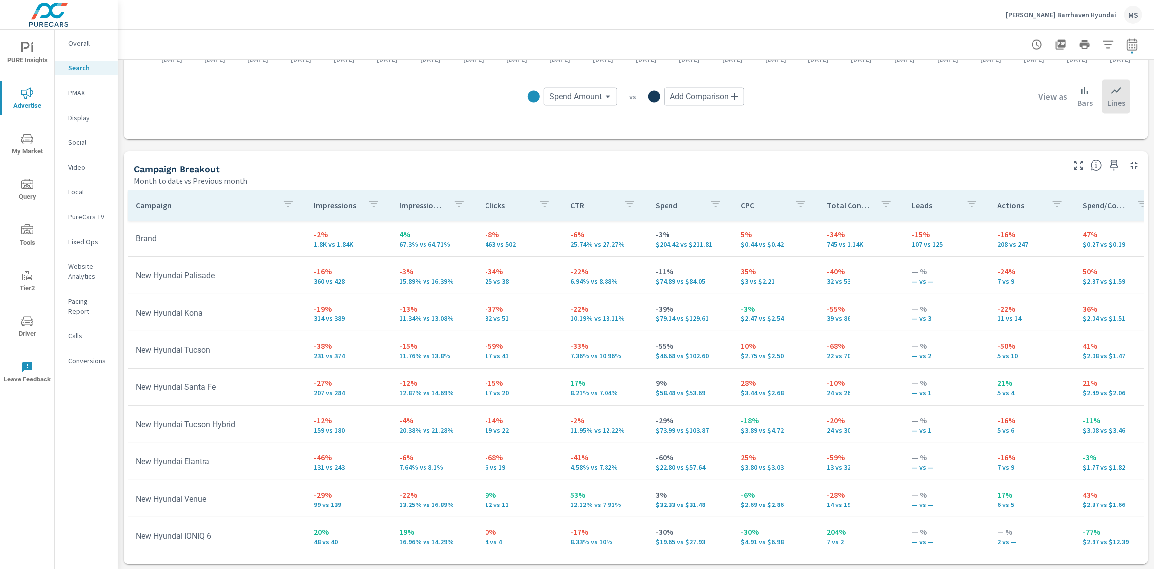
scroll to position [120, 0]
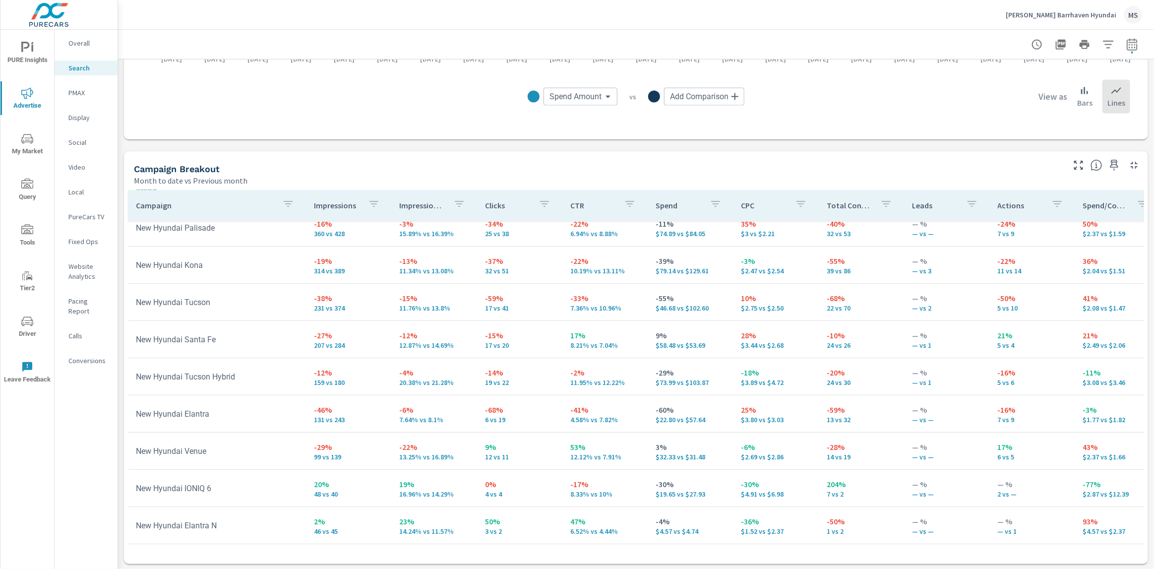
scroll to position [169, 0]
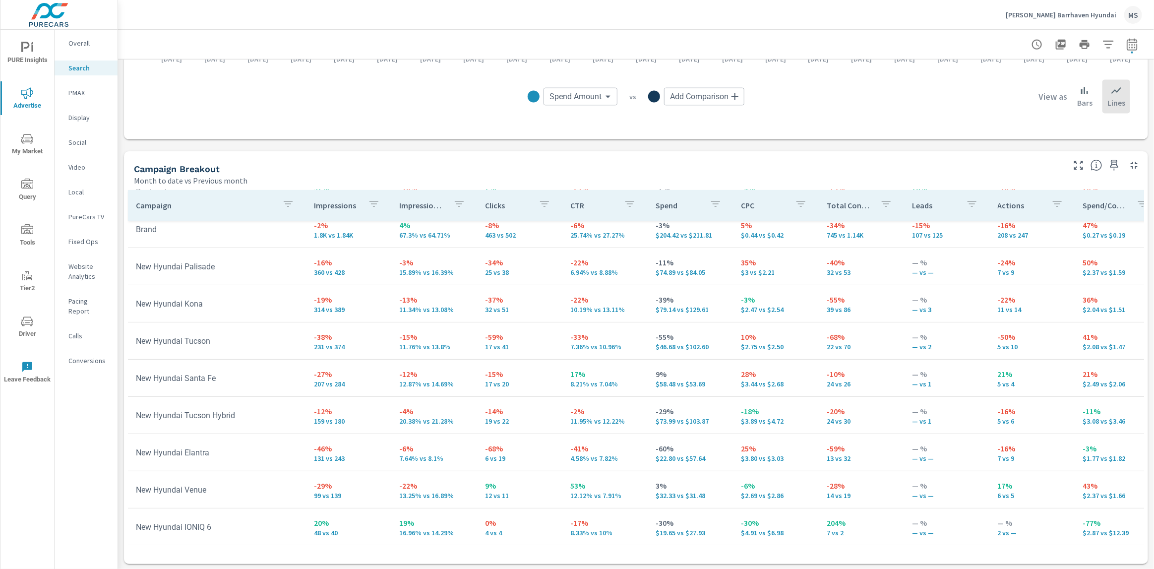
scroll to position [113, 0]
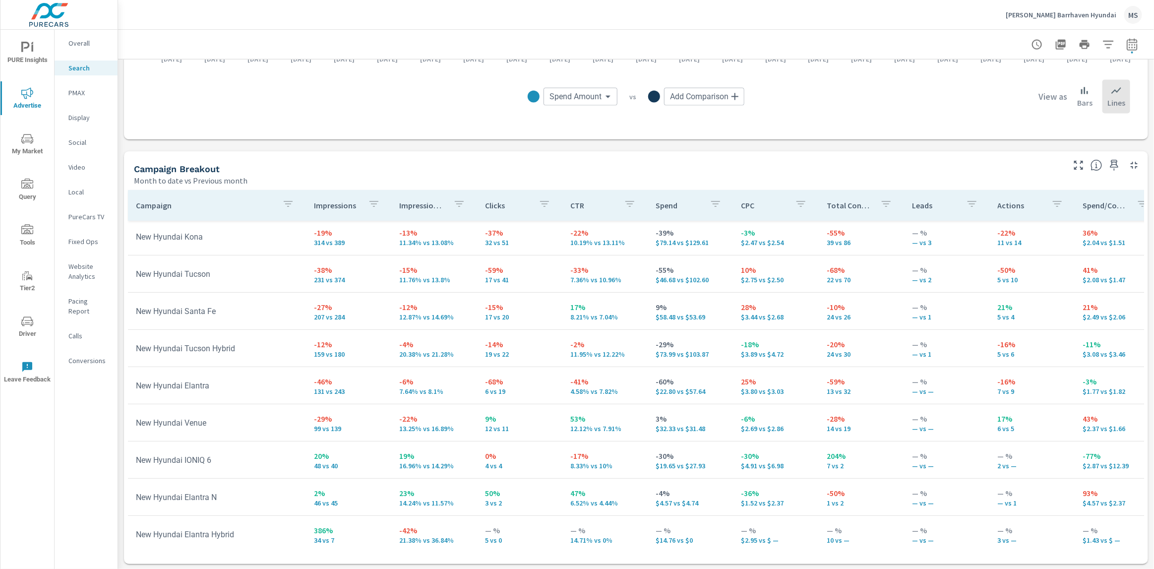
scroll to position [280, 0]
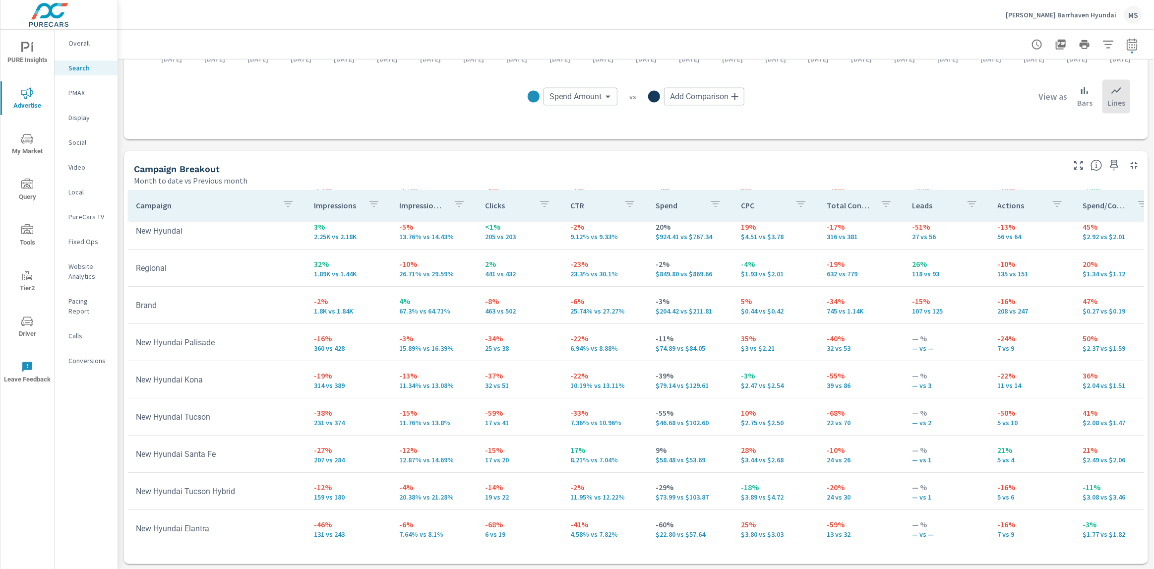
scroll to position [54, 0]
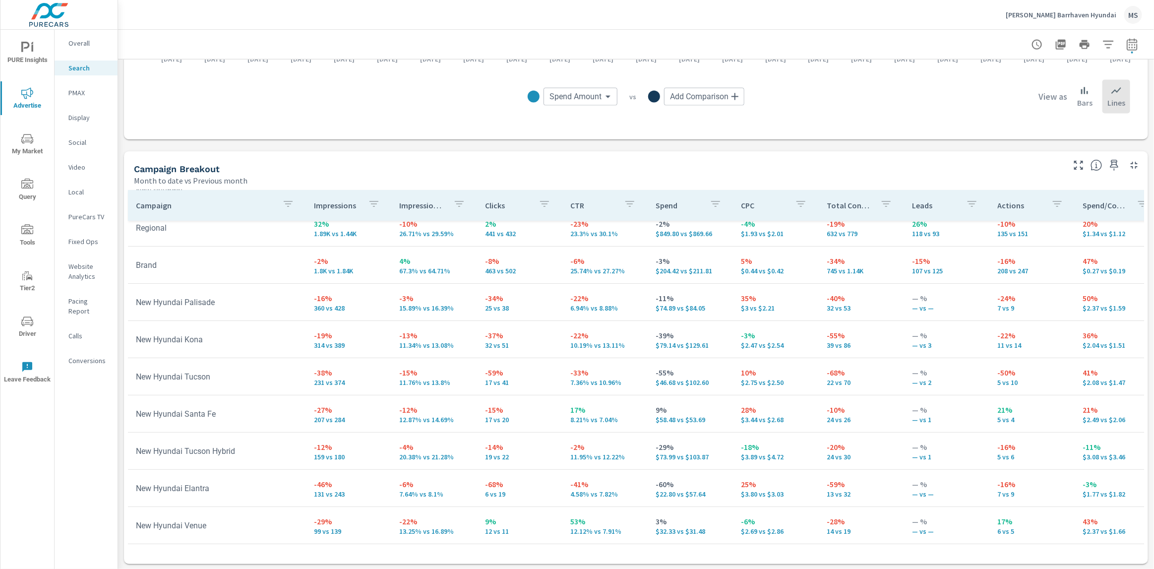
scroll to position [94, 0]
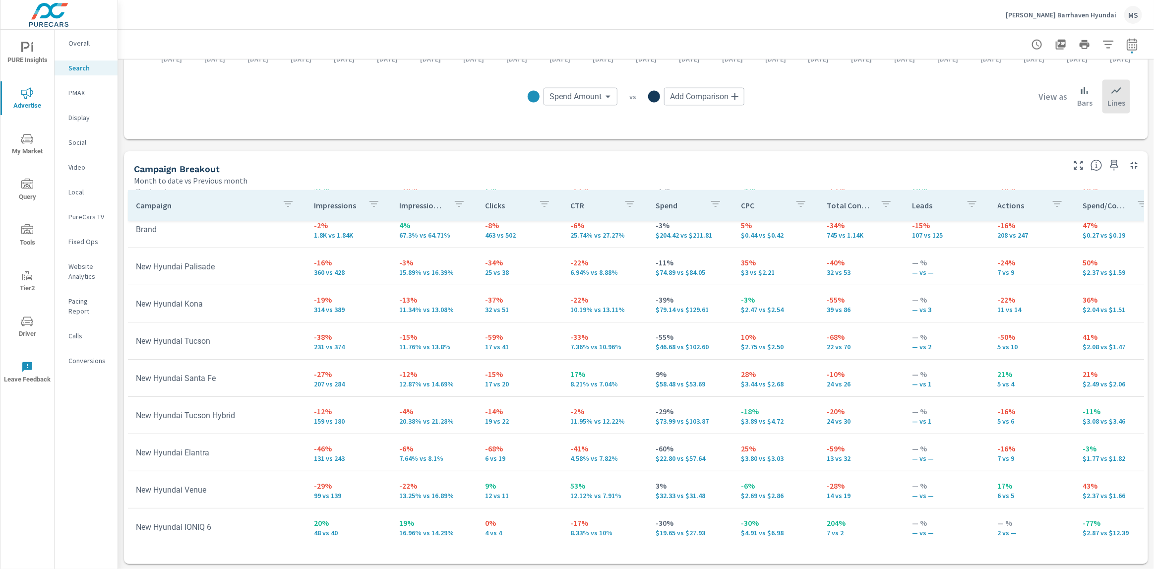
scroll to position [129, 0]
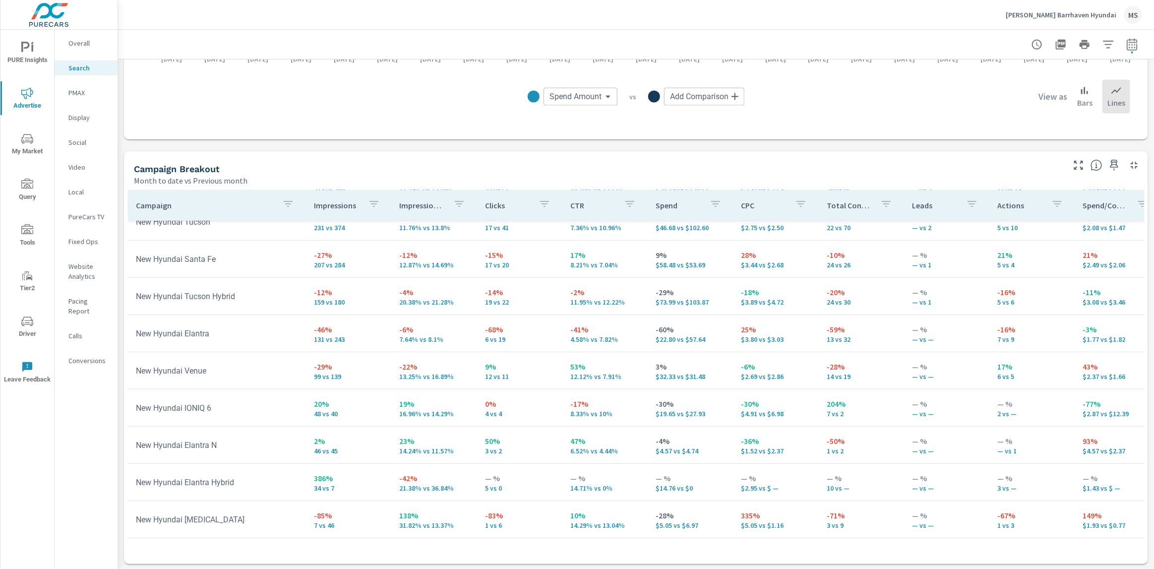
scroll to position [256, 0]
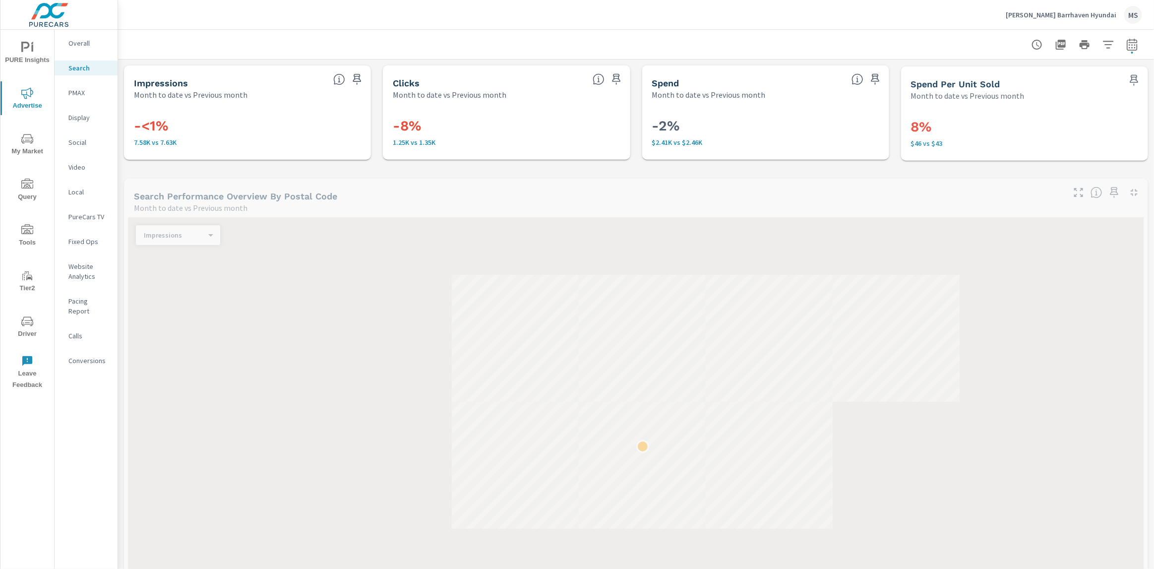
scroll to position [112, 0]
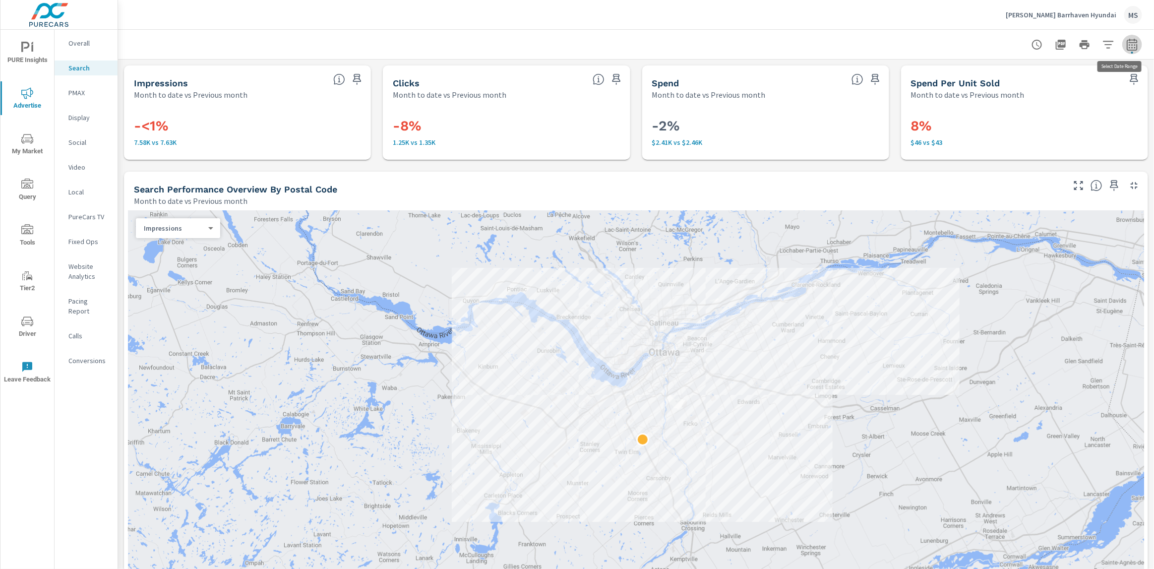
click at [1126, 48] on icon "button" at bounding box center [1132, 45] width 12 height 12
select select "Month to date"
select select "Previous month"
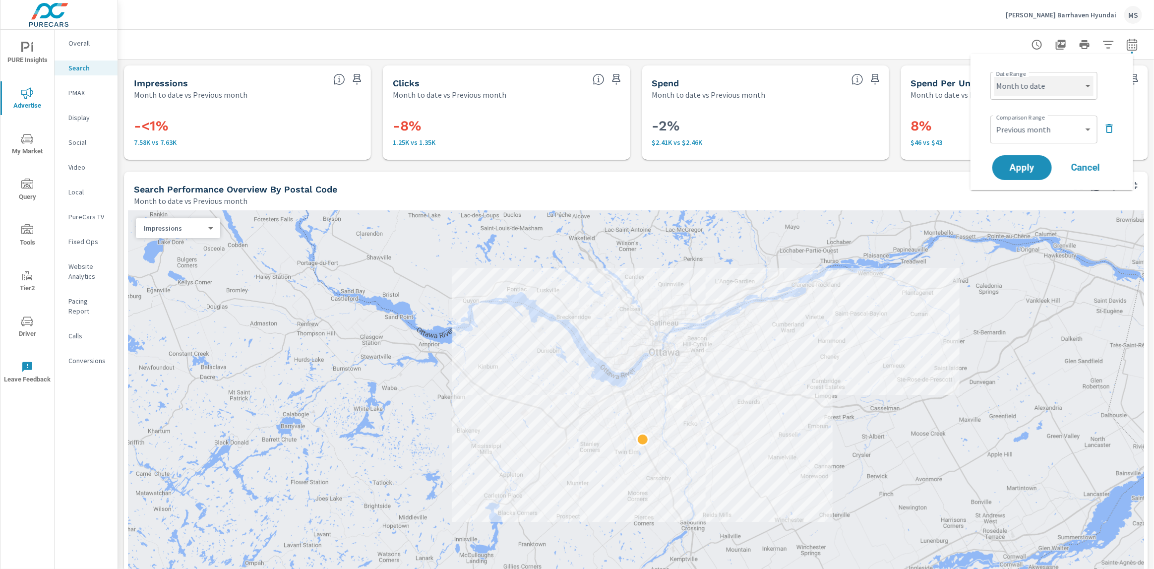
click at [1036, 86] on select "Custom Yesterday Last week Last 7 days Last 14 days Last 30 days Last 45 days L…" at bounding box center [1043, 86] width 99 height 20
click at [994, 76] on select "Custom Yesterday Last week Last 7 days Last 14 days Last 30 days Last 45 days L…" at bounding box center [1043, 86] width 99 height 20
click at [1134, 12] on div "MS" at bounding box center [1133, 15] width 18 height 18
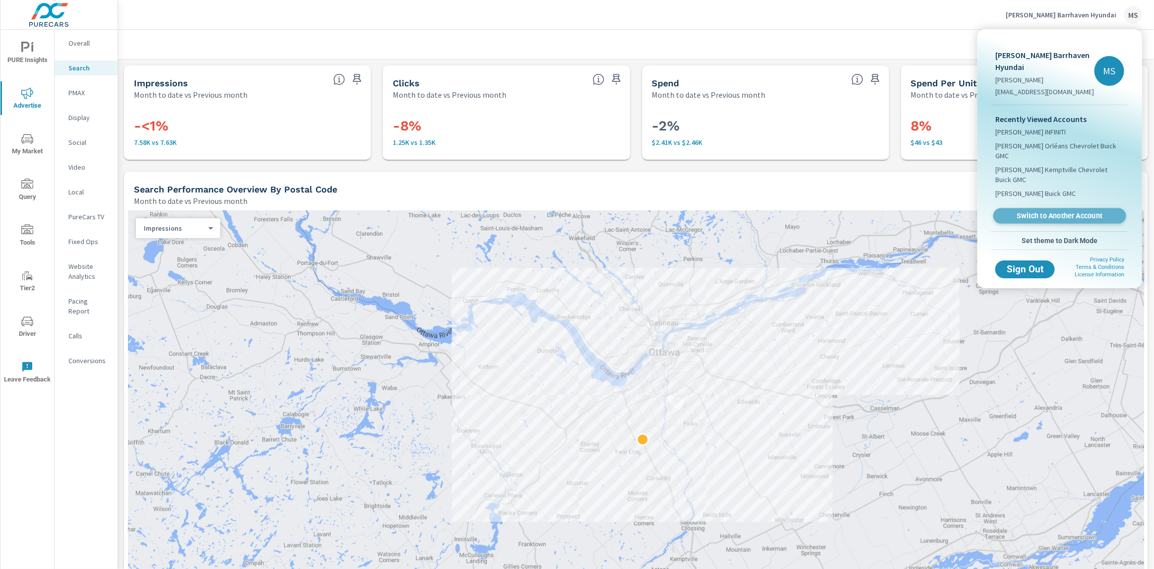
click at [1043, 211] on span "Switch to Another Account" at bounding box center [1058, 215] width 121 height 9
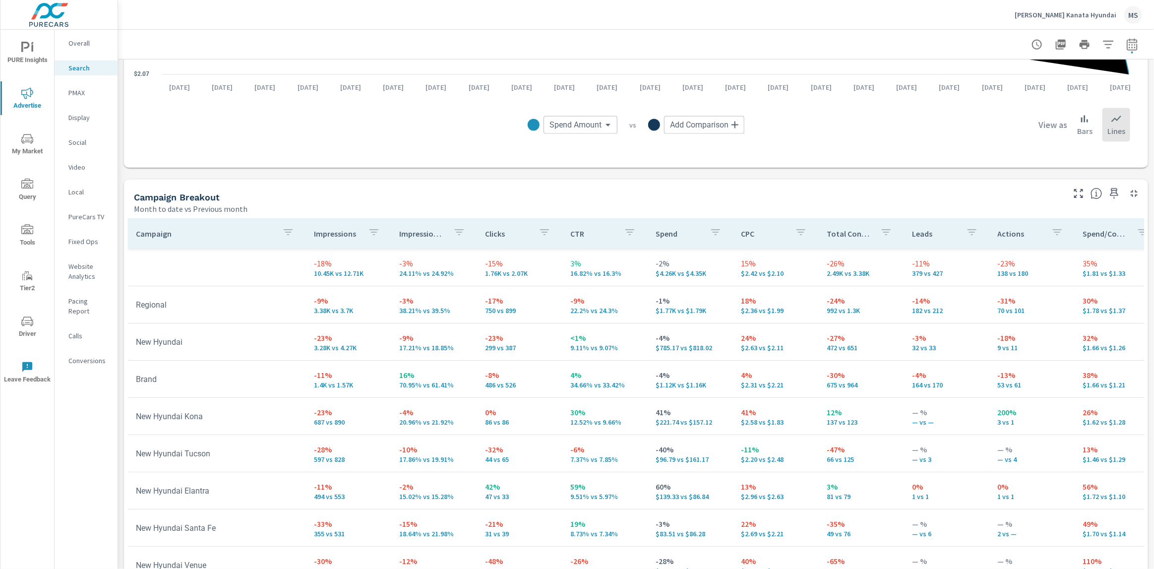
scroll to position [869, 0]
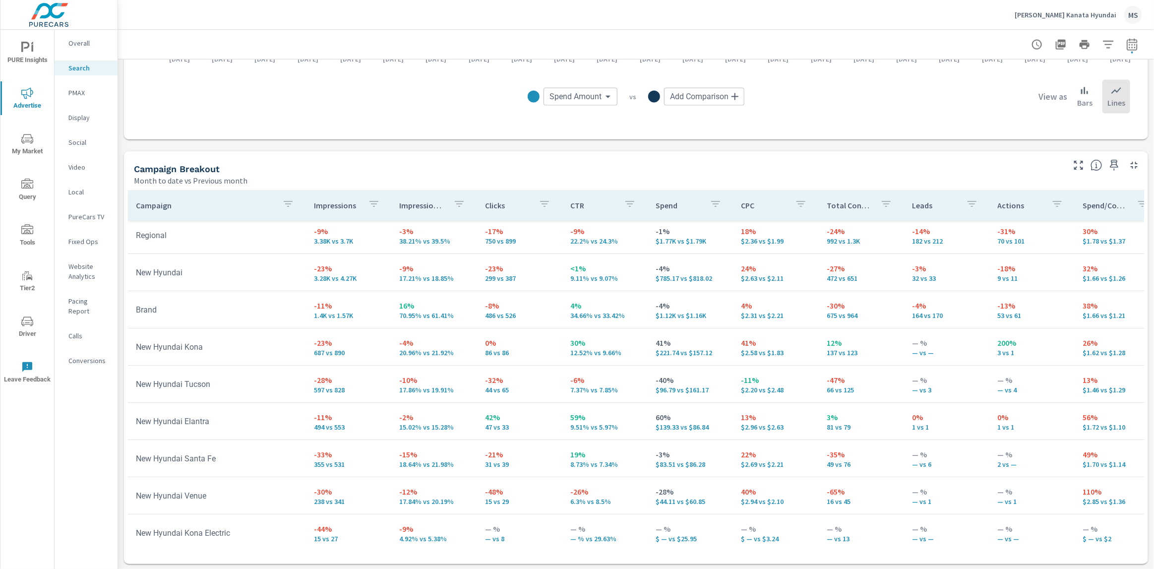
scroll to position [57, 0]
